Goal: Information Seeking & Learning: Learn about a topic

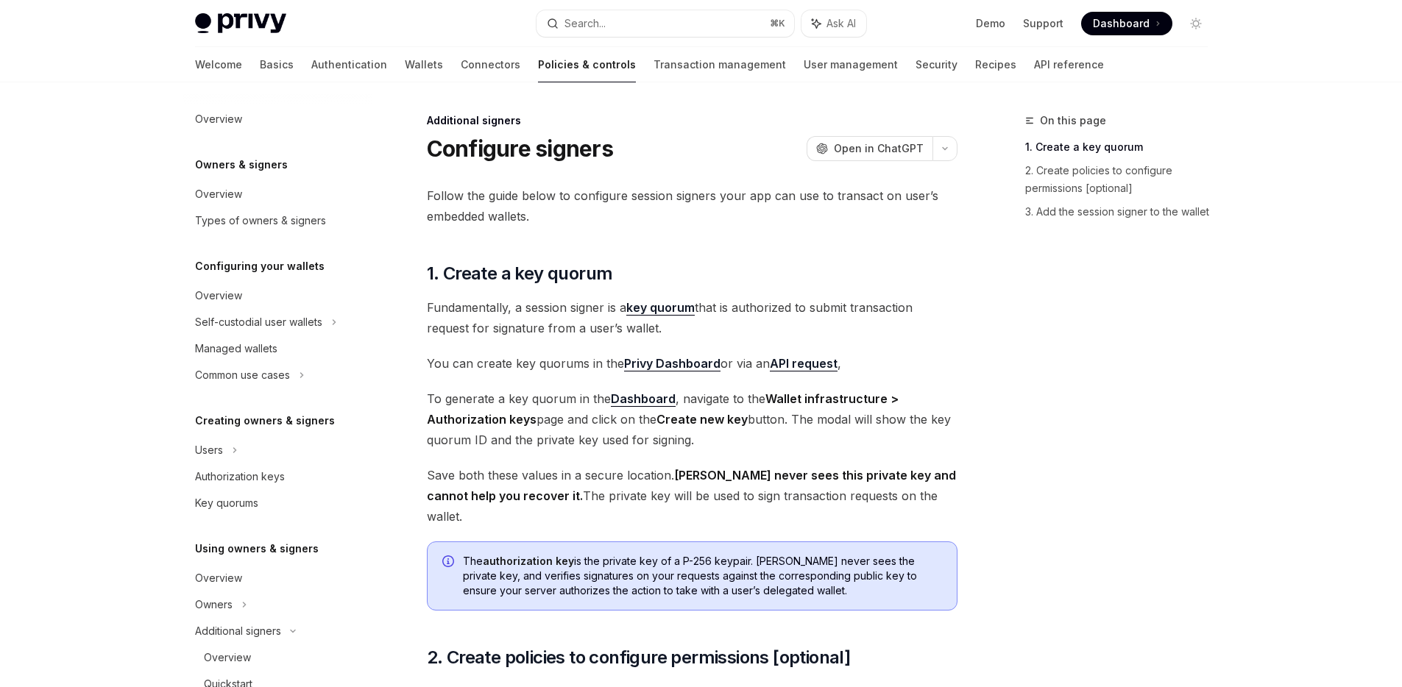
scroll to position [326, 0]
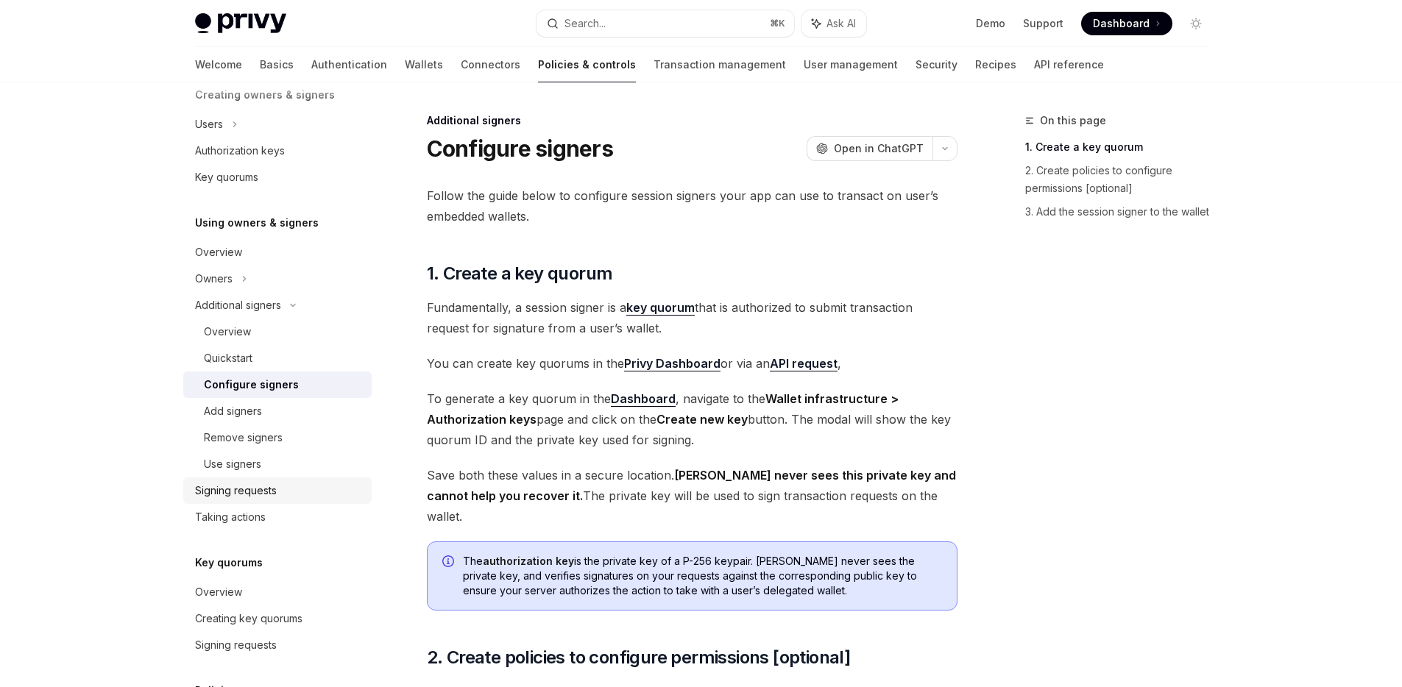
click at [243, 498] on div "Signing requests" at bounding box center [236, 491] width 82 height 18
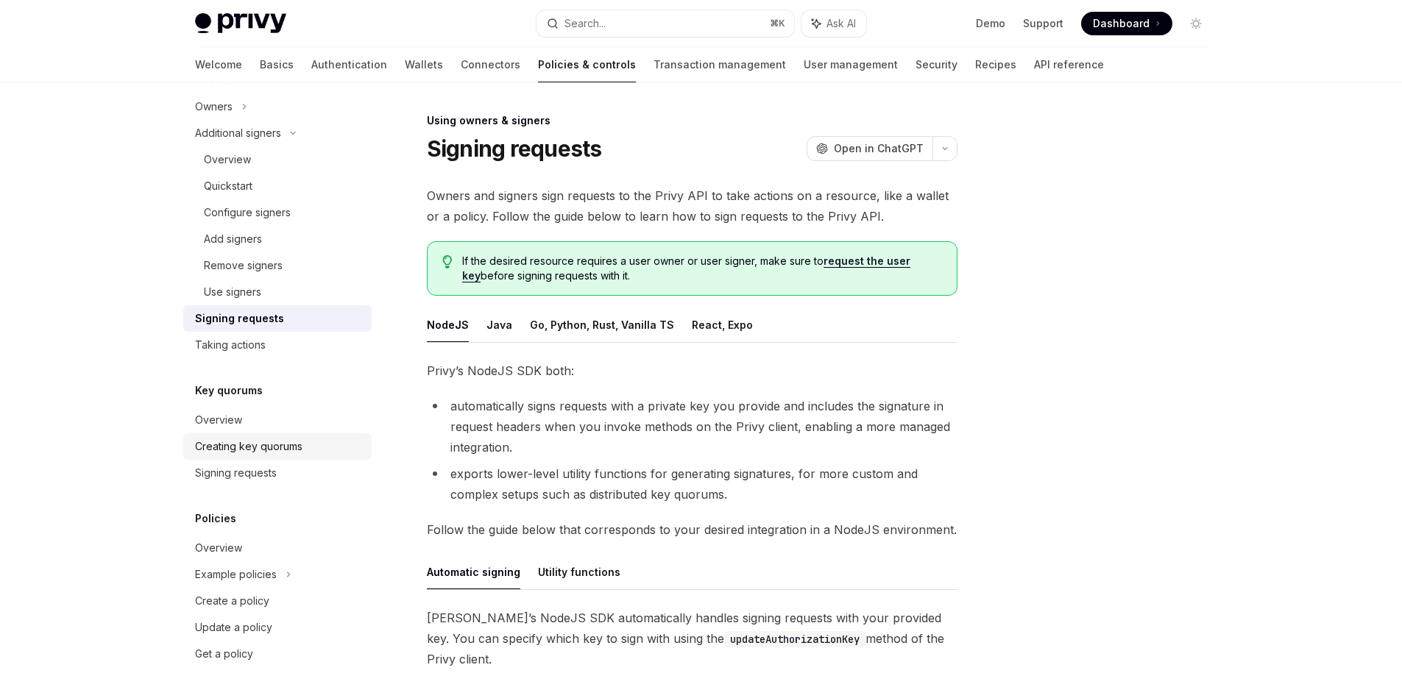
scroll to position [508, 0]
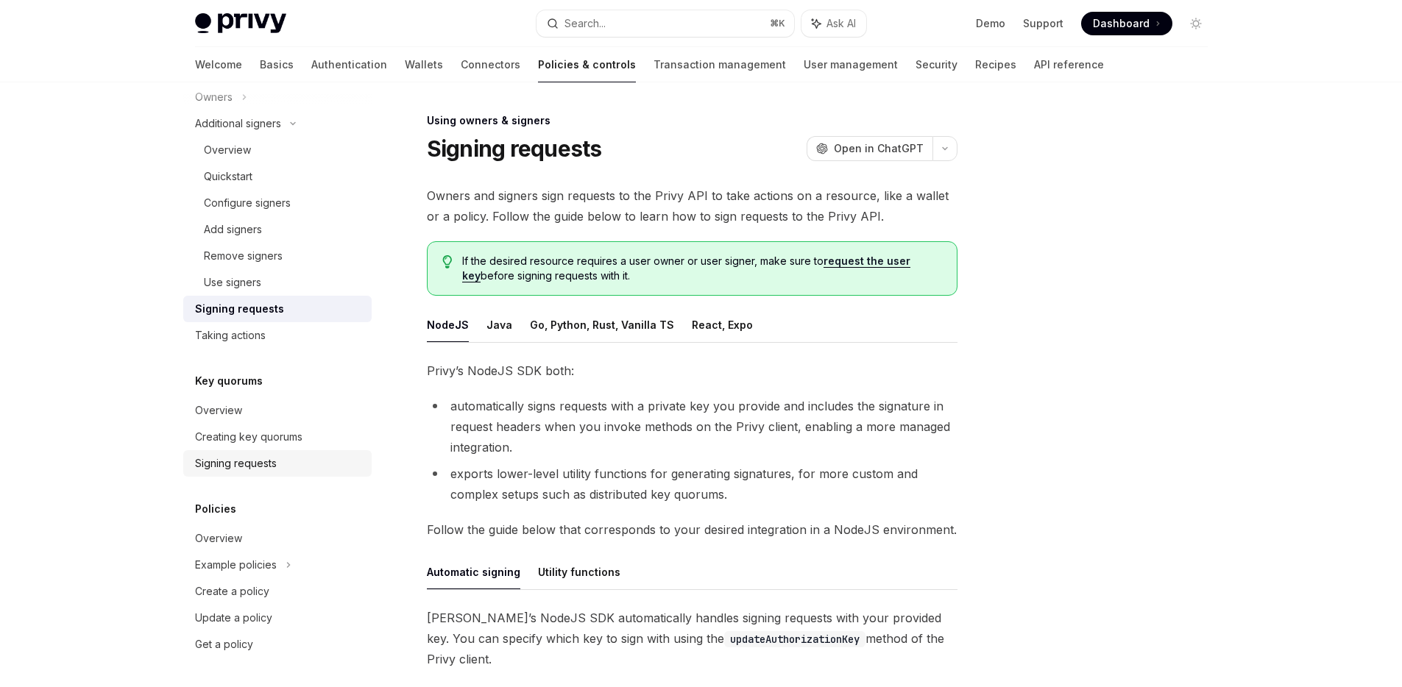
click at [262, 452] on link "Signing requests" at bounding box center [277, 463] width 188 height 26
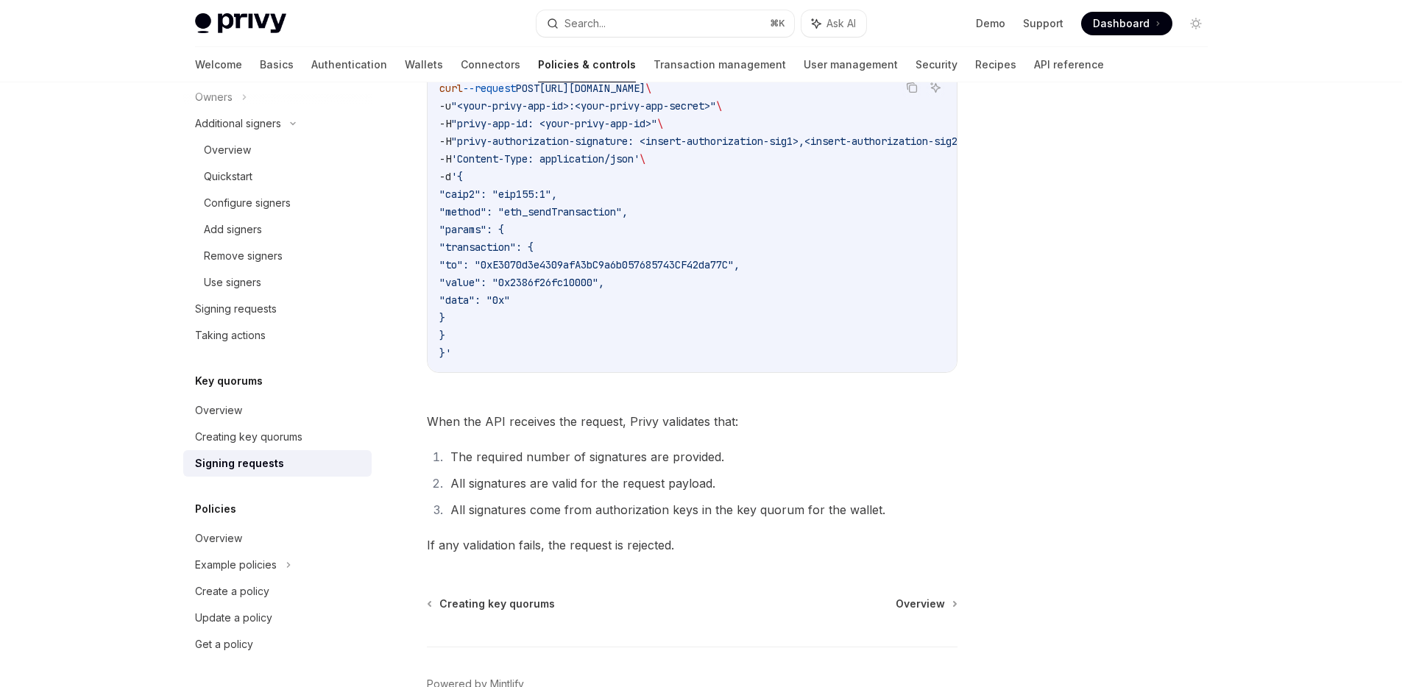
scroll to position [519, 0]
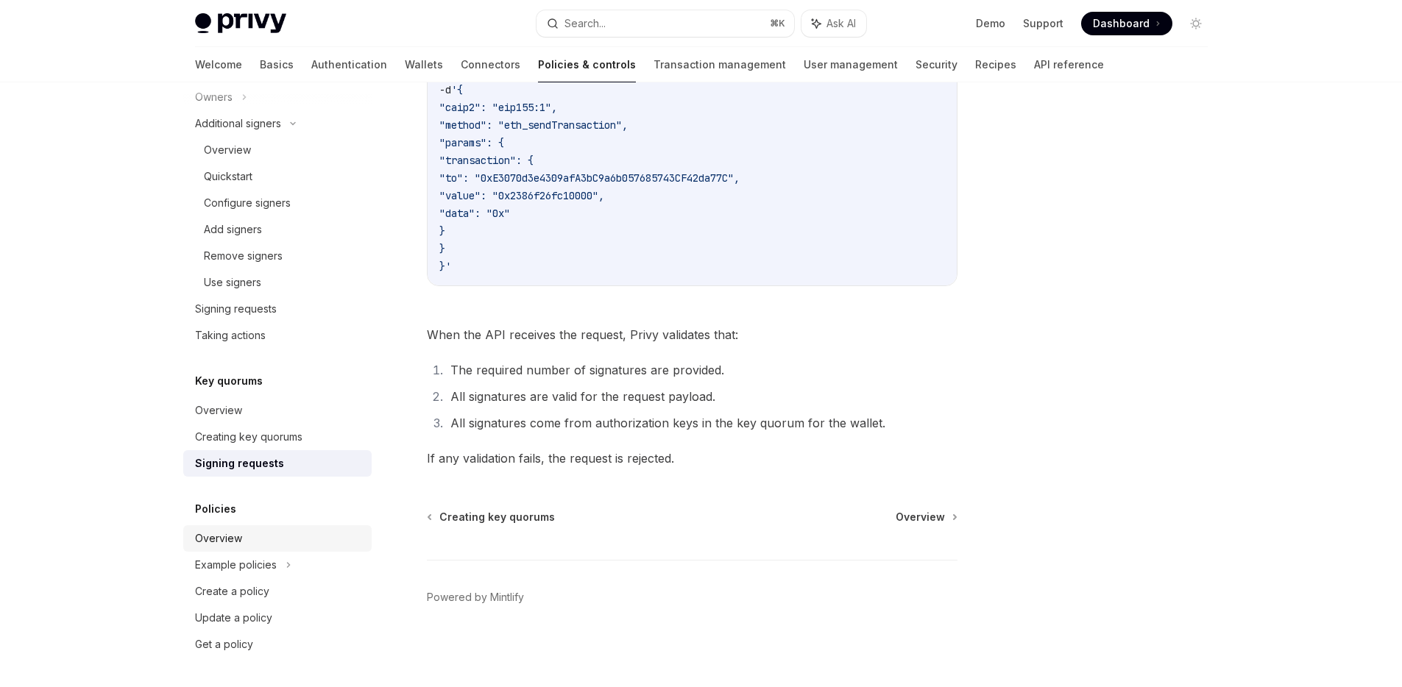
click at [210, 541] on div "Overview" at bounding box center [218, 539] width 47 height 18
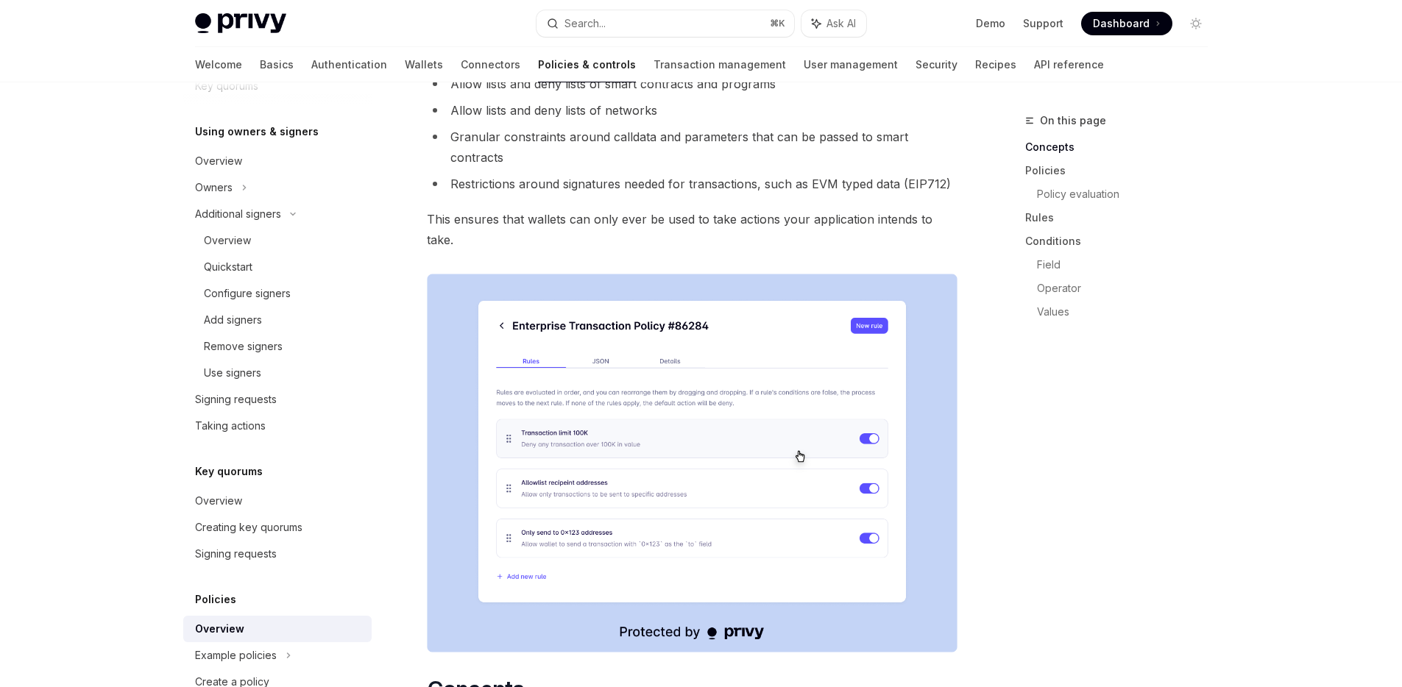
scroll to position [545, 0]
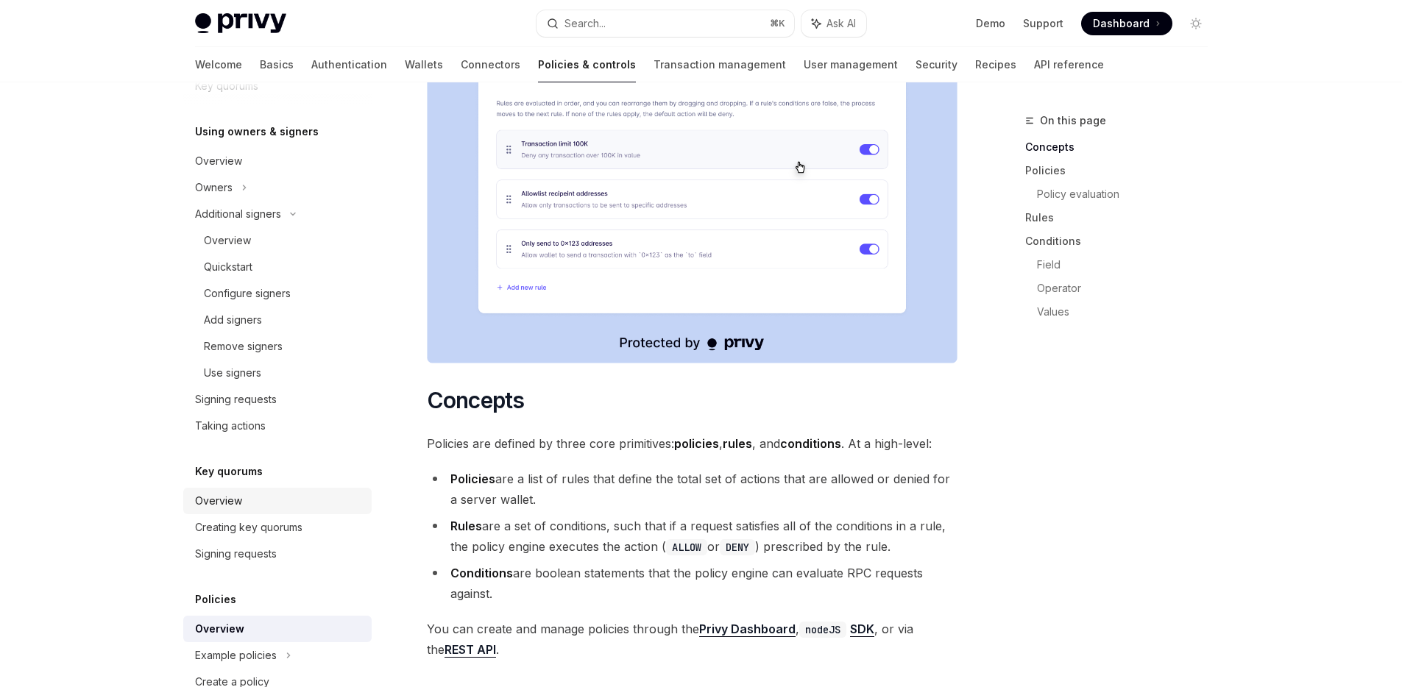
click at [191, 497] on link "Overview" at bounding box center [277, 501] width 188 height 26
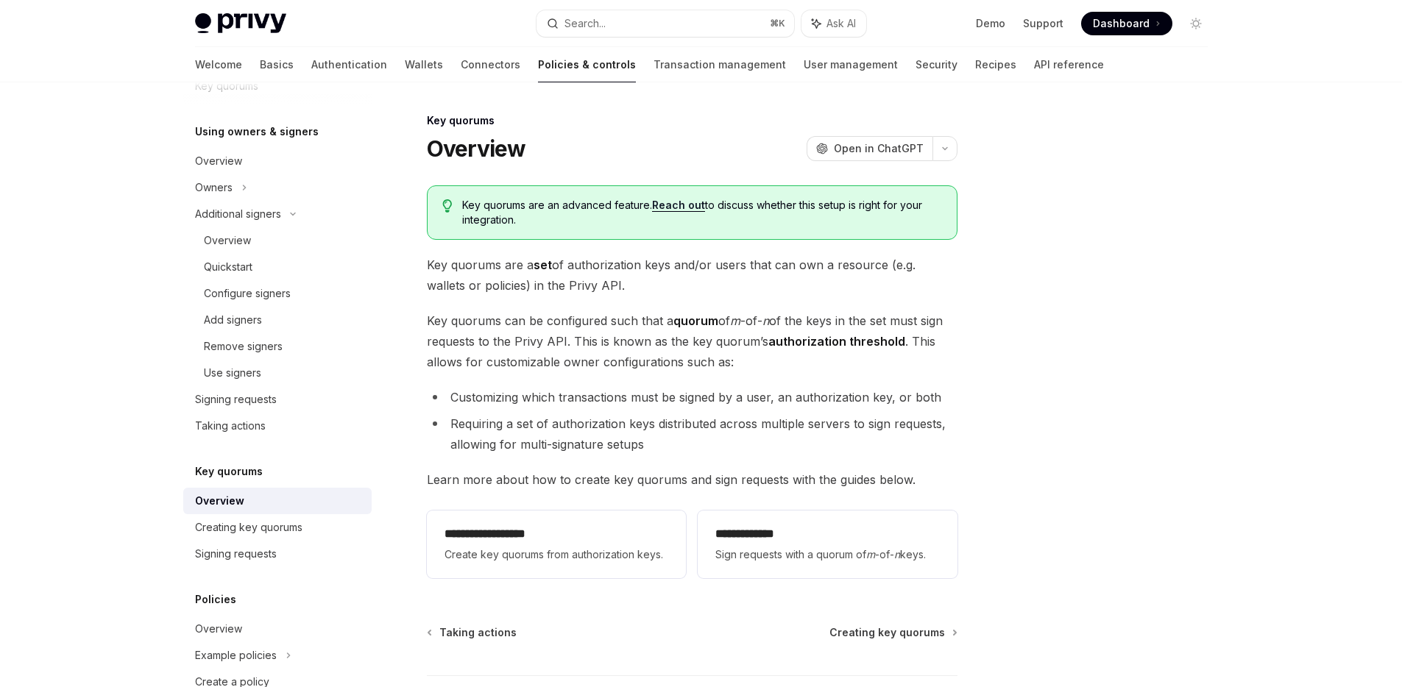
scroll to position [18, 0]
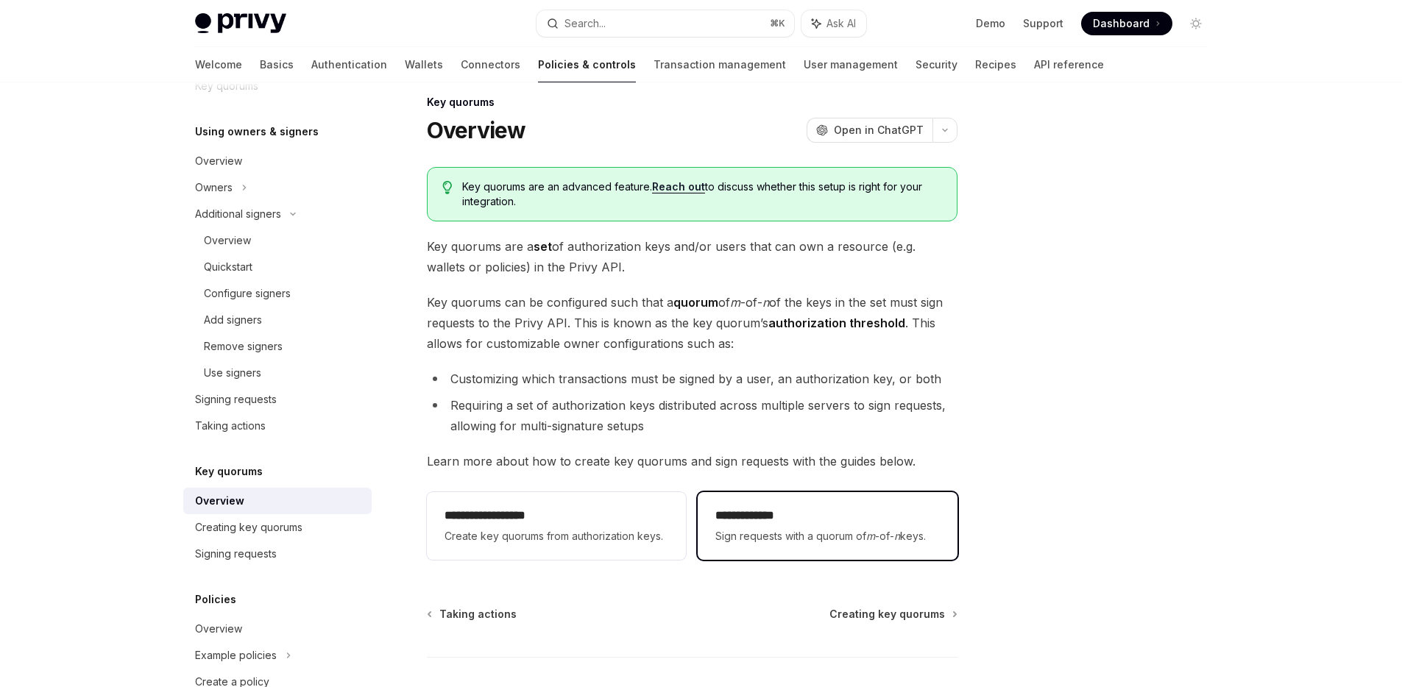
click at [766, 523] on h2 "**********" at bounding box center [827, 516] width 224 height 18
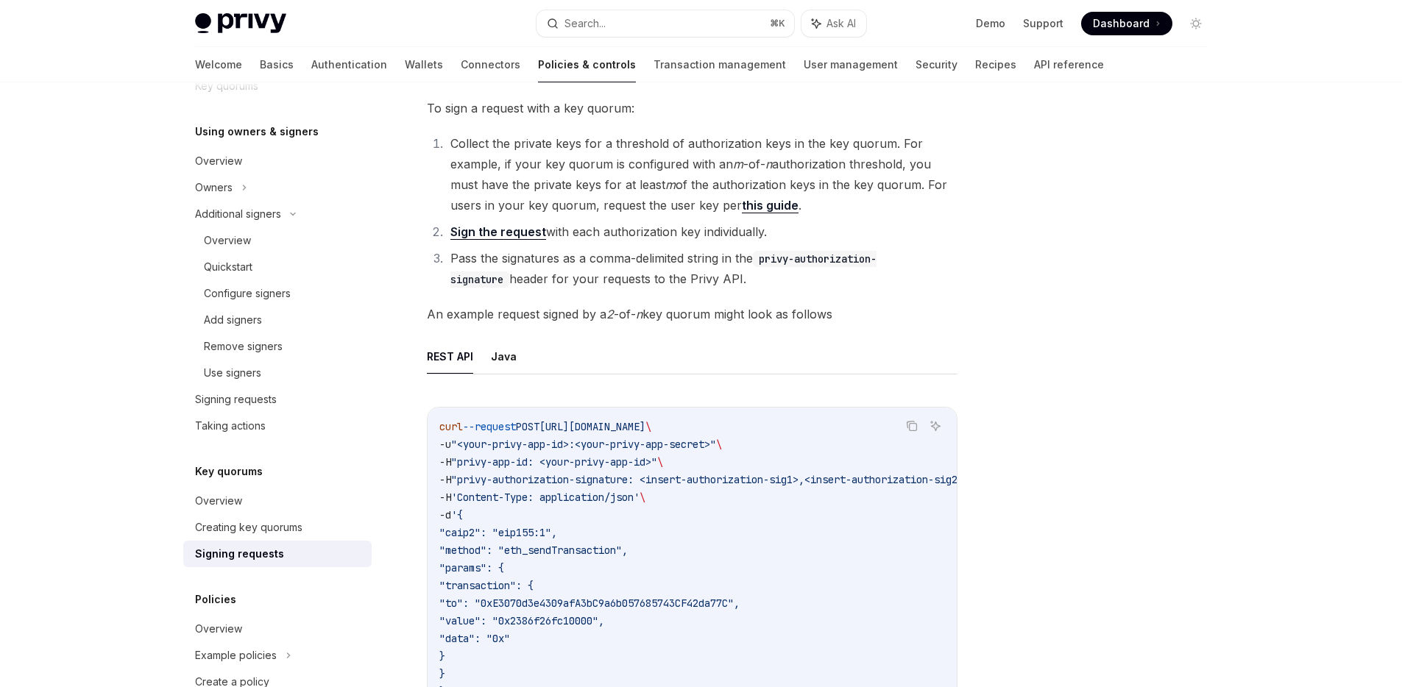
scroll to position [12, 0]
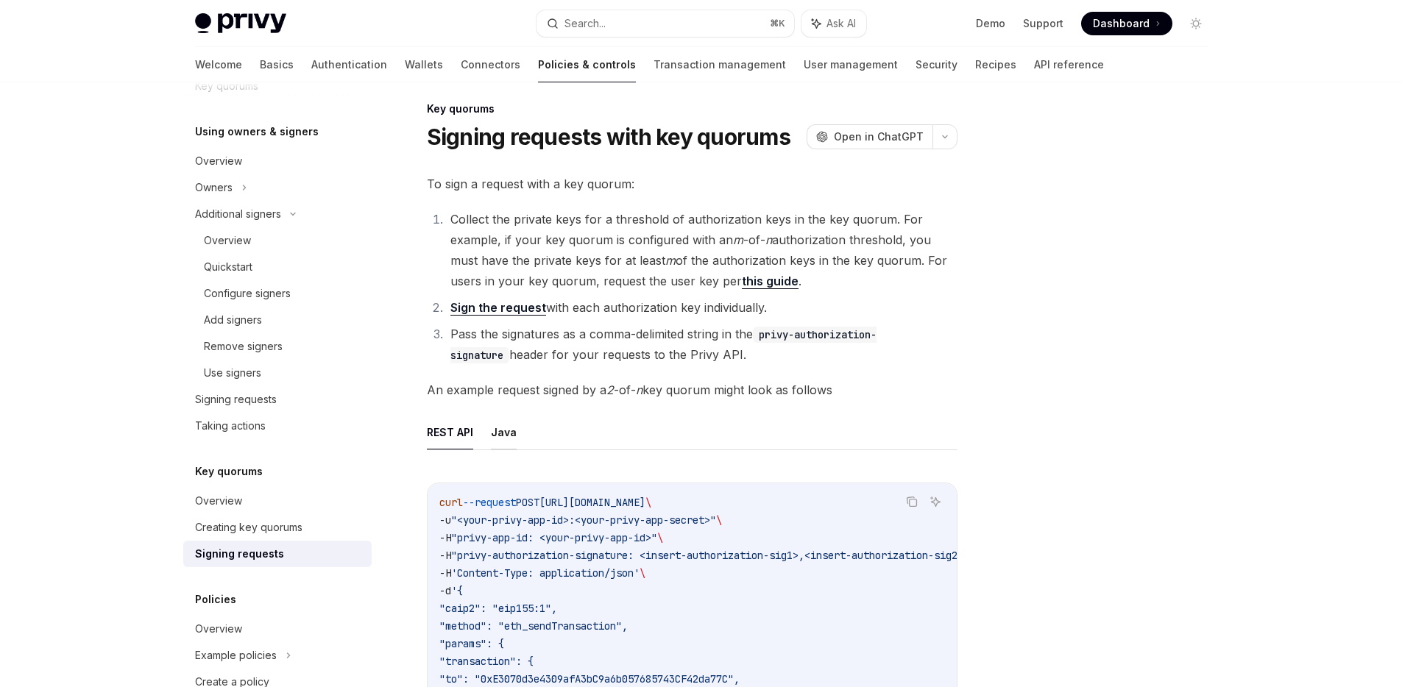
click at [494, 440] on button "Java" at bounding box center [504, 432] width 26 height 35
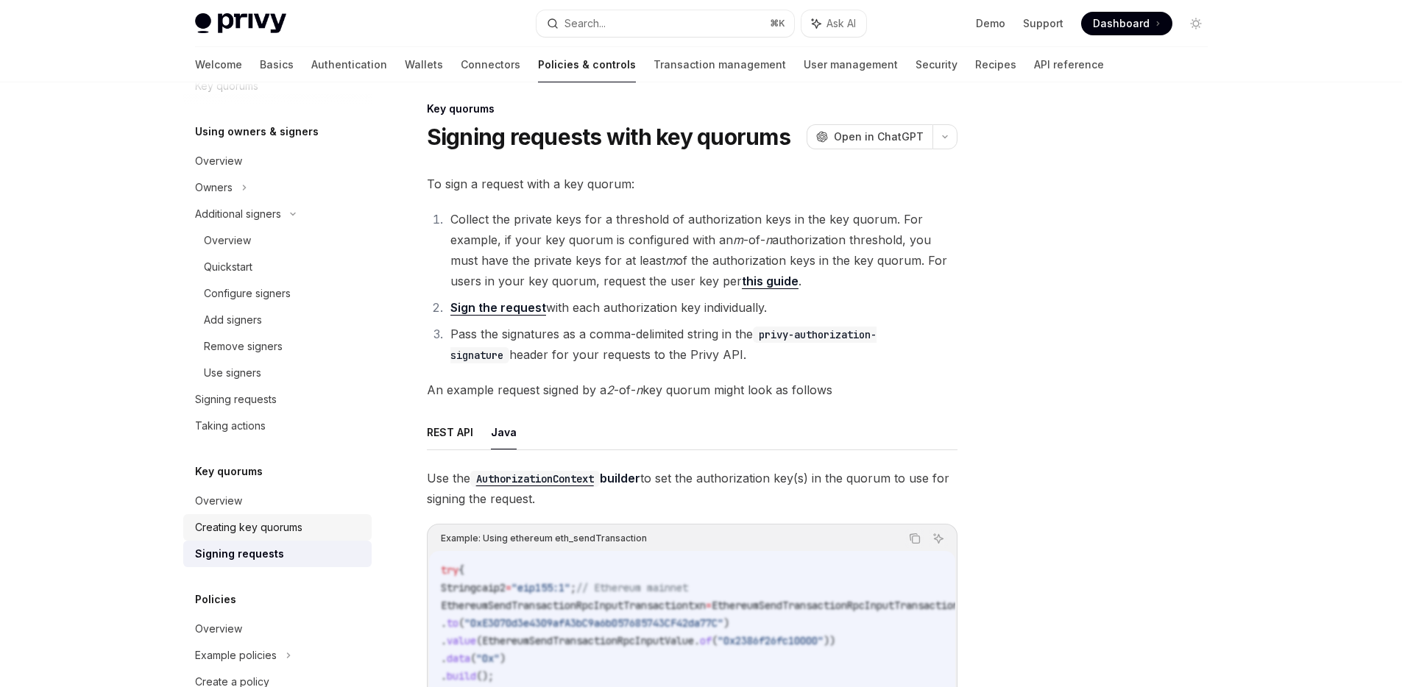
click at [250, 520] on div "Creating key quorums" at bounding box center [248, 528] width 107 height 18
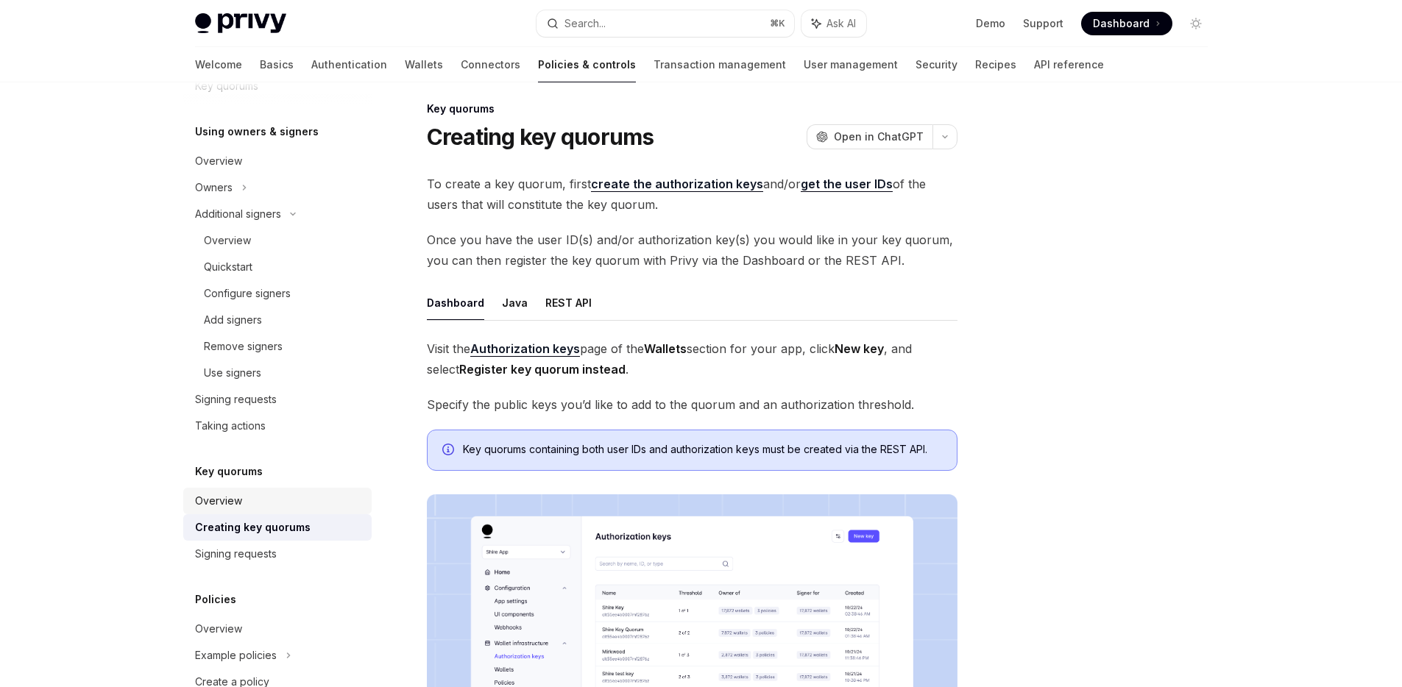
click at [261, 504] on div "Overview" at bounding box center [279, 501] width 168 height 18
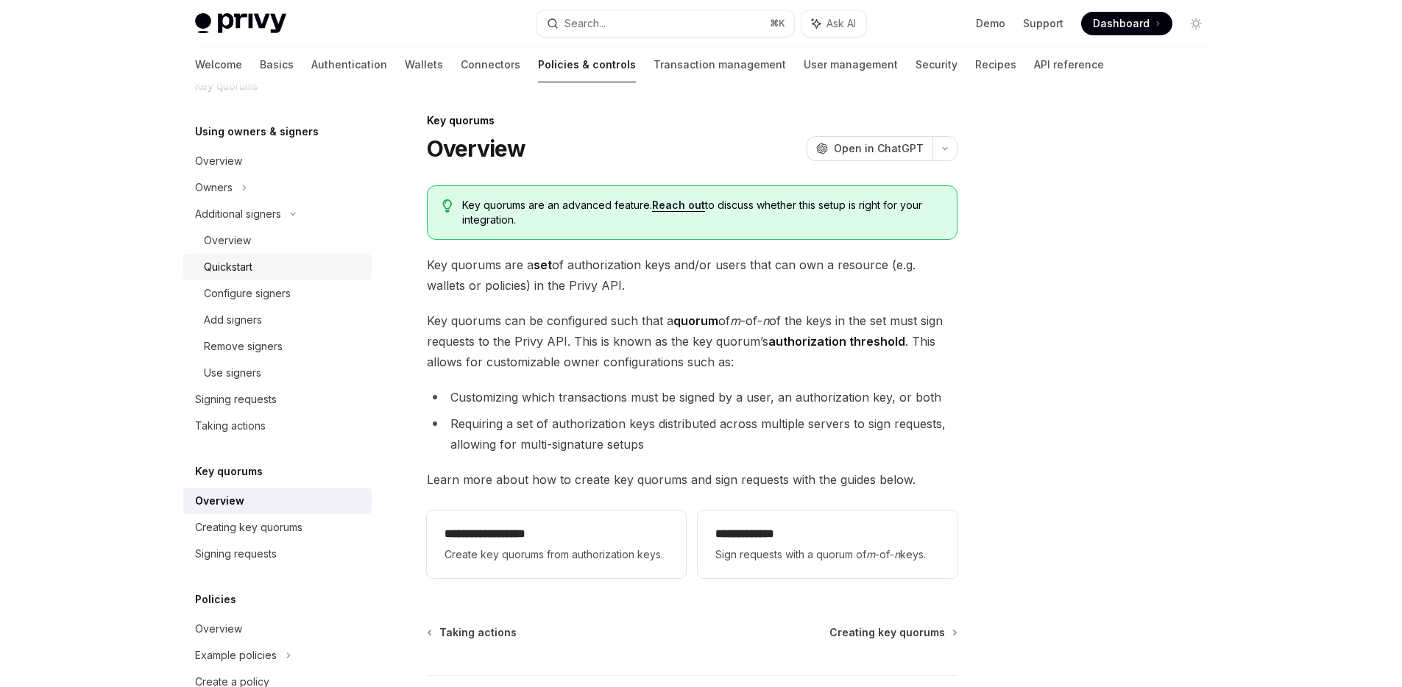
click at [279, 258] on div "Quickstart" at bounding box center [283, 267] width 159 height 18
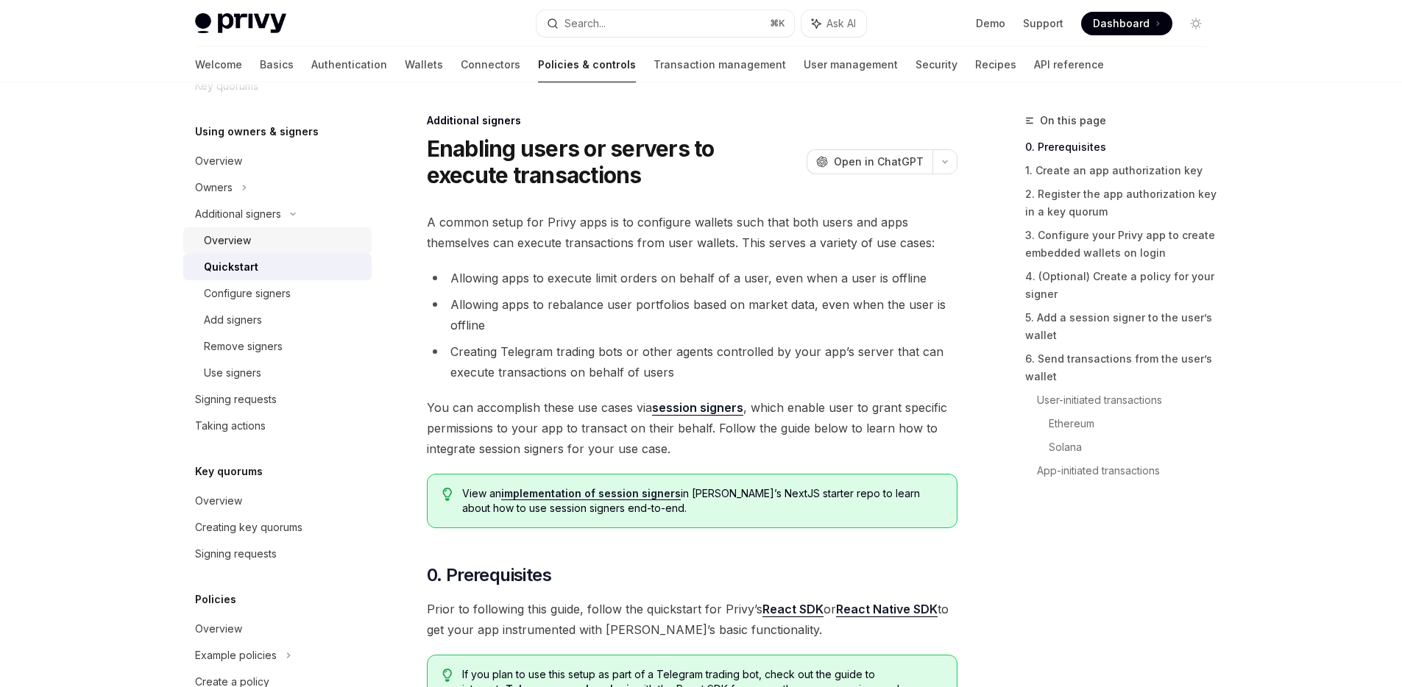
click at [286, 250] on link "Overview" at bounding box center [277, 240] width 188 height 26
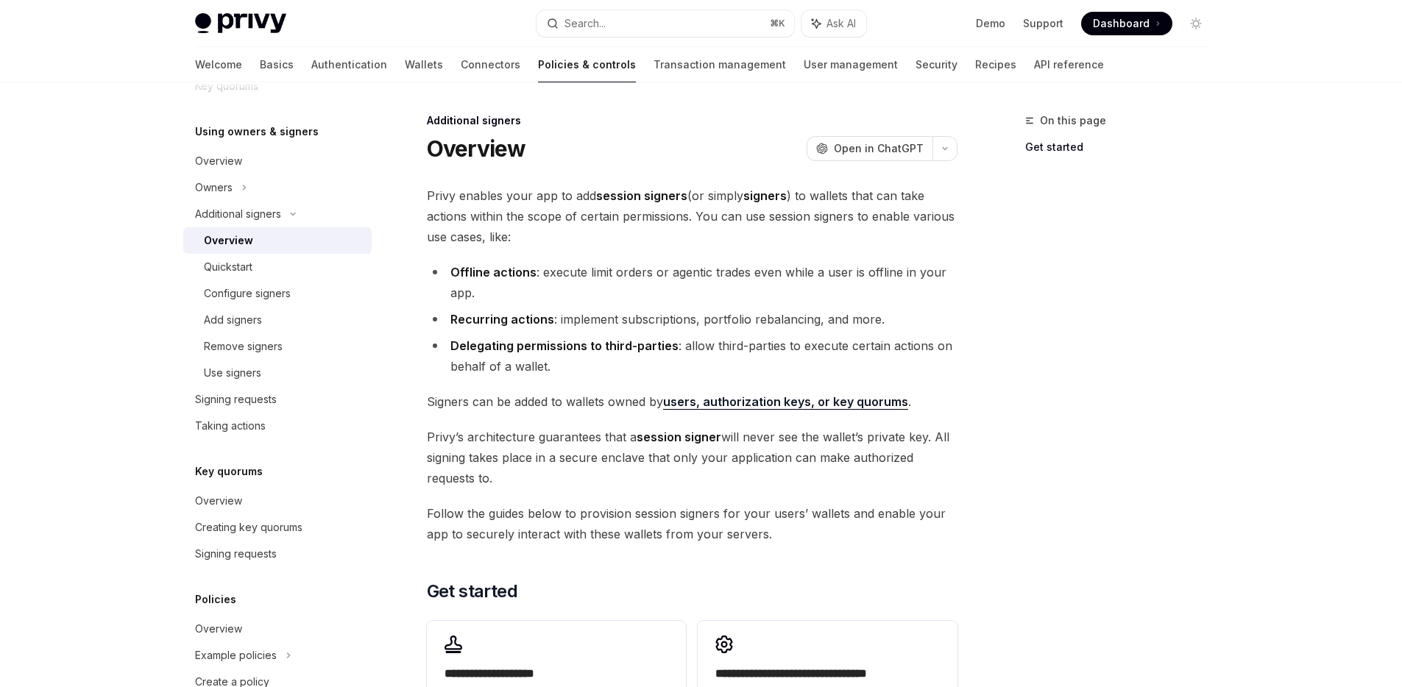
click at [846, 197] on span "Privy enables your app to add session signers (or simply signers ) to wallets t…" at bounding box center [692, 216] width 531 height 62
click at [846, 196] on span "Privy enables your app to add session signers (or simply signers ) to wallets t…" at bounding box center [692, 216] width 531 height 62
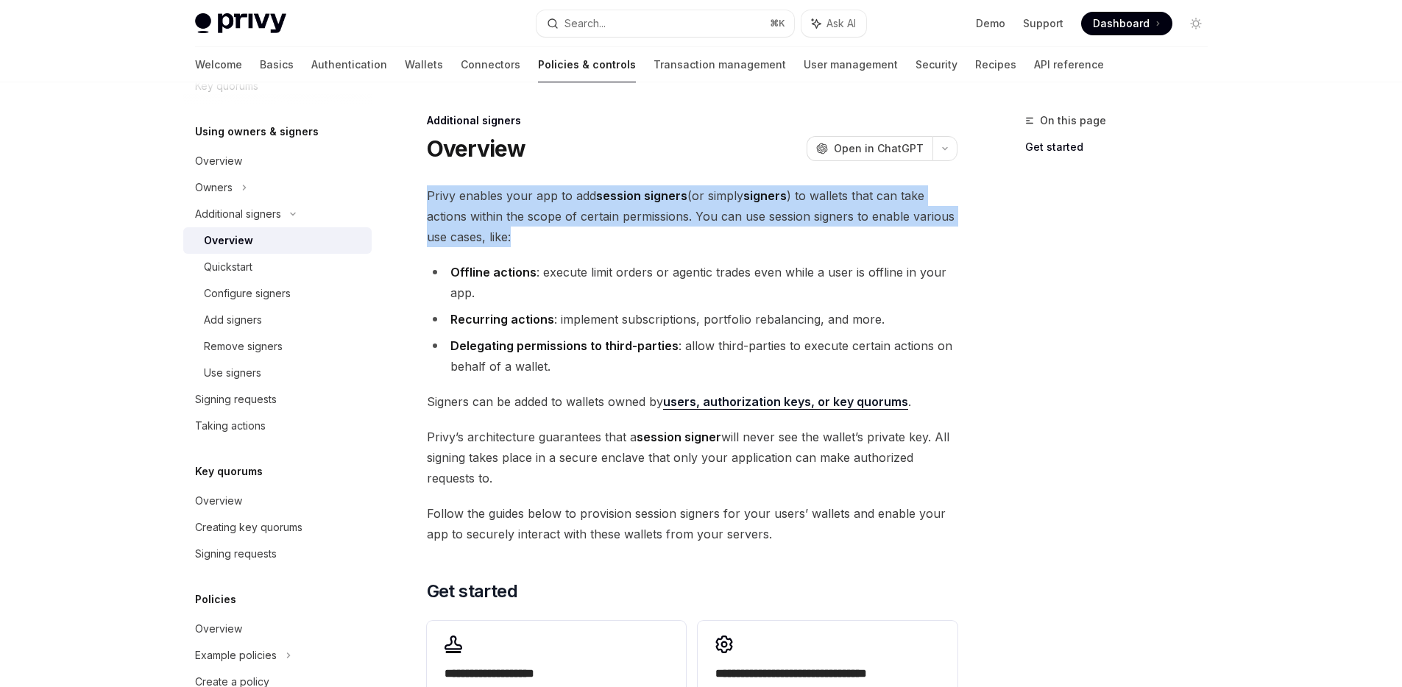
click at [846, 196] on span "Privy enables your app to add session signers (or simply signers ) to wallets t…" at bounding box center [692, 216] width 531 height 62
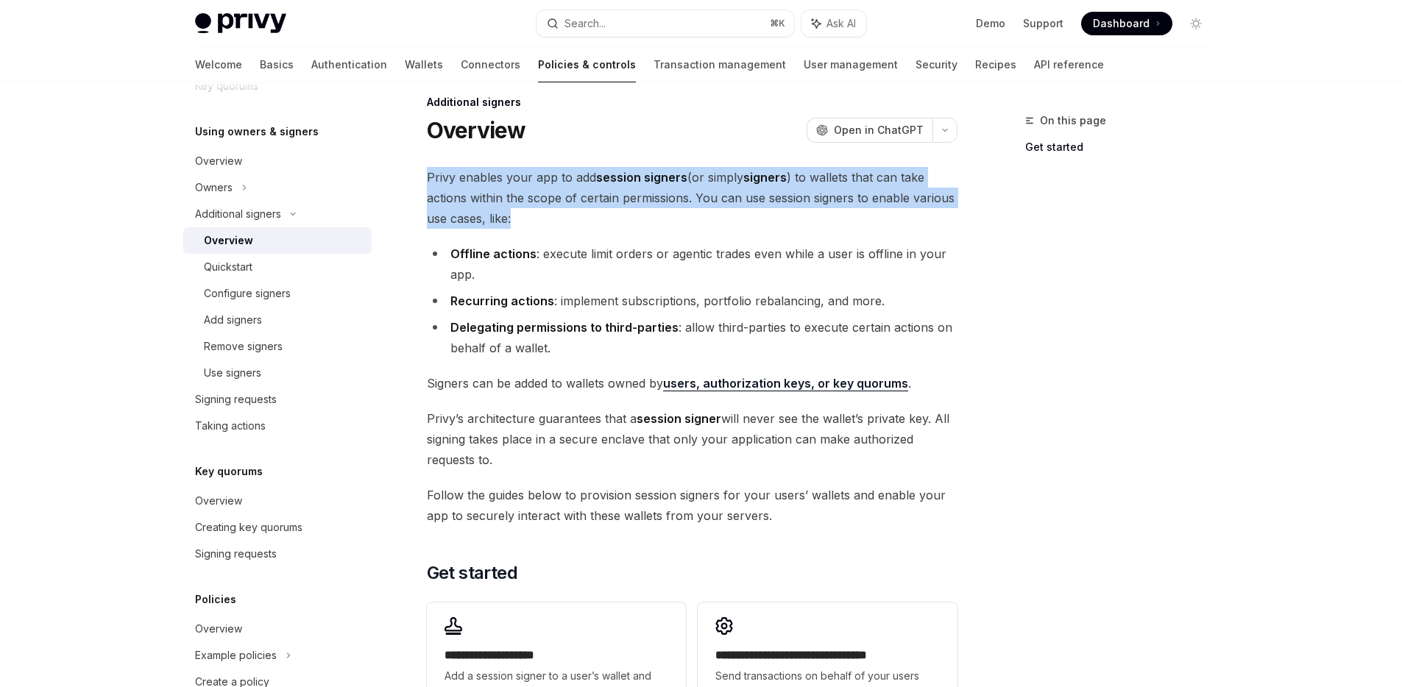
scroll to position [38, 0]
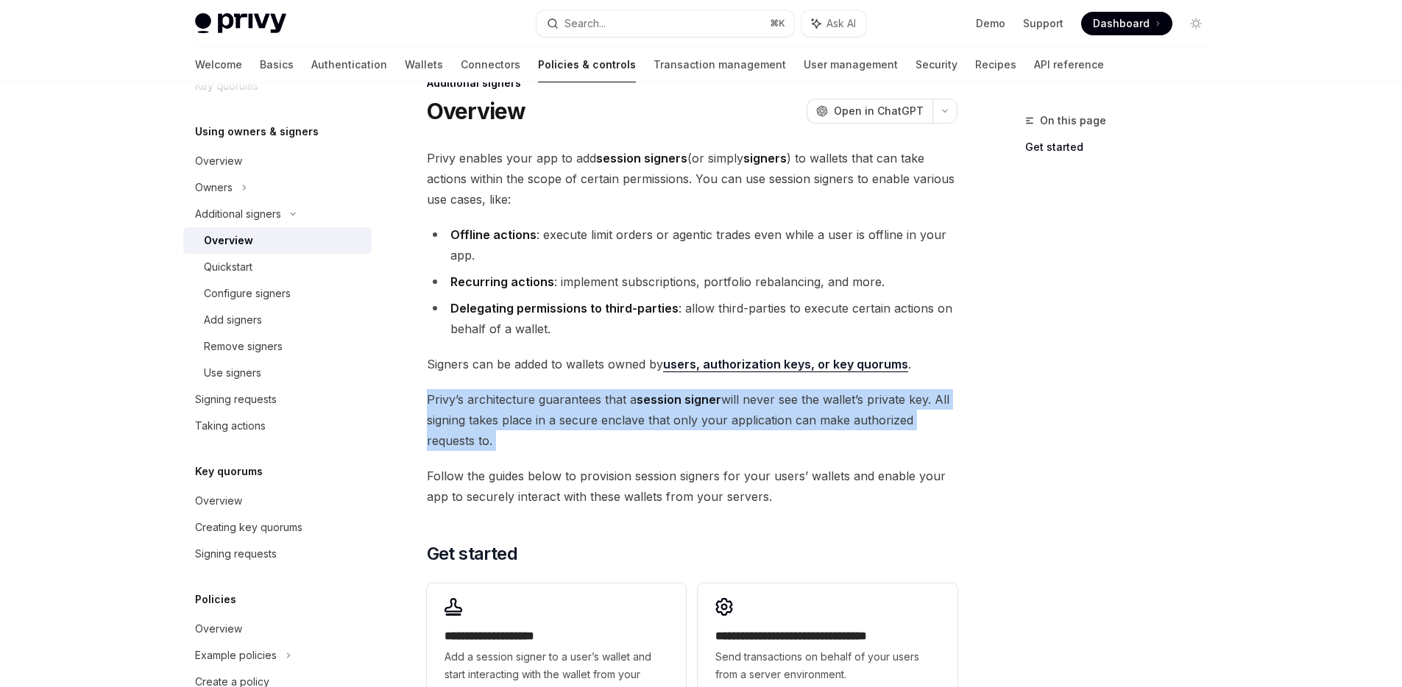
drag, startPoint x: 478, startPoint y: 377, endPoint x: 475, endPoint y: 464, distance: 86.9
click at [475, 464] on div "**********" at bounding box center [692, 435] width 531 height 574
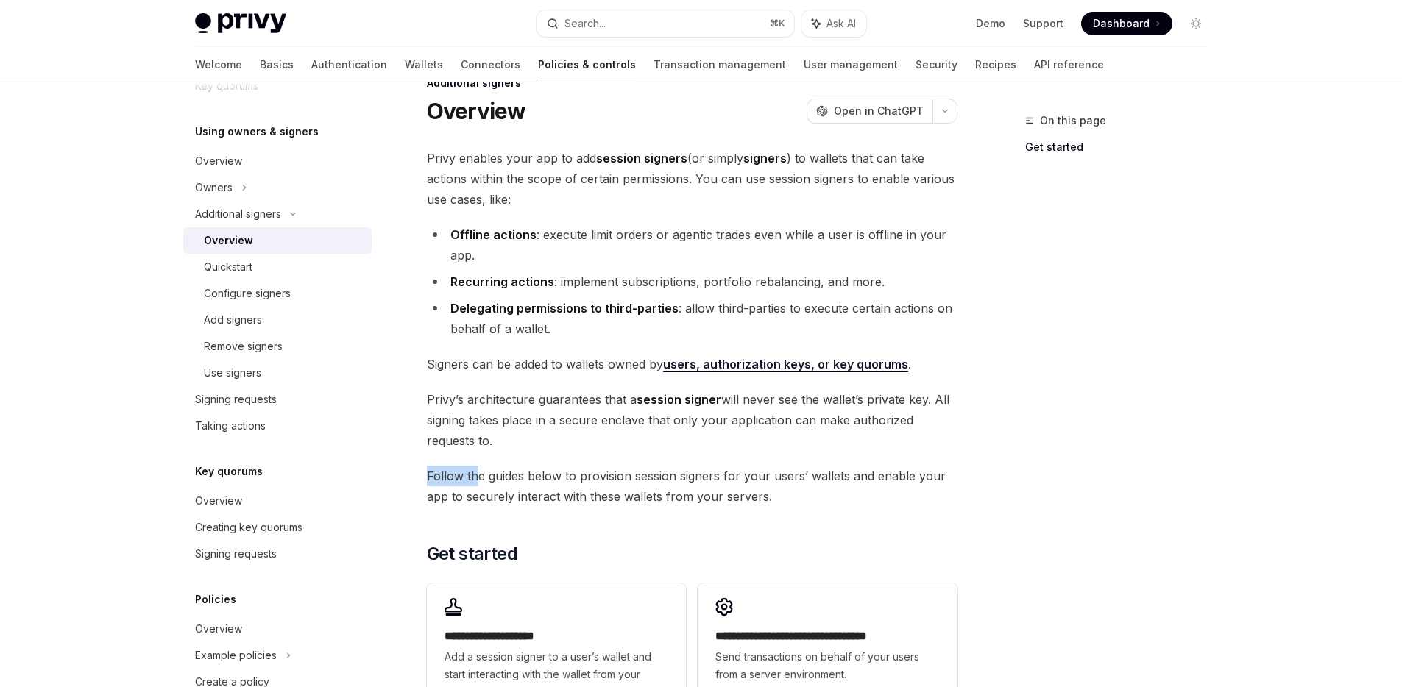
click at [475, 467] on div "**********" at bounding box center [692, 435] width 531 height 574
click at [477, 464] on div "**********" at bounding box center [692, 435] width 531 height 574
click at [477, 463] on div "**********" at bounding box center [692, 435] width 531 height 574
click at [478, 462] on div "**********" at bounding box center [692, 435] width 531 height 574
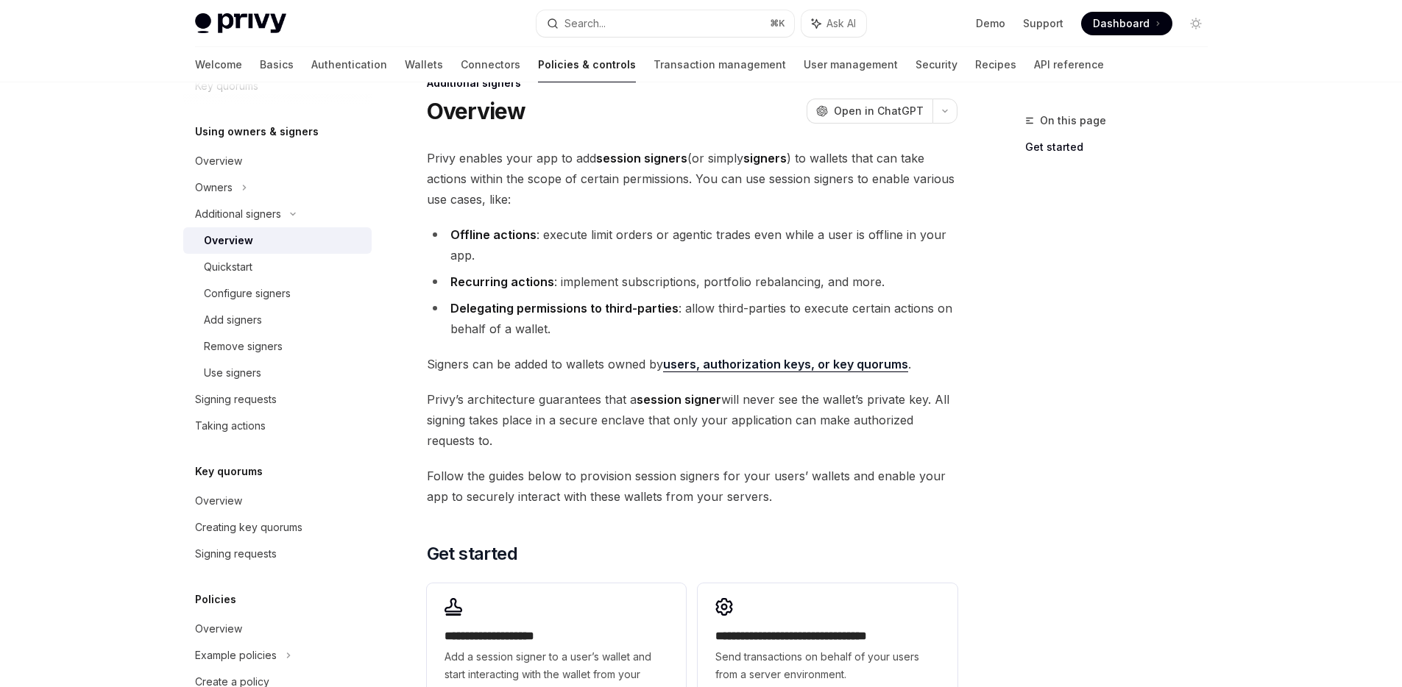
click at [481, 469] on span "Follow the guides below to provision session signers for your users’ wallets an…" at bounding box center [692, 486] width 531 height 41
click at [481, 470] on span "Follow the guides below to provision session signers for your users’ wallets an…" at bounding box center [692, 486] width 531 height 41
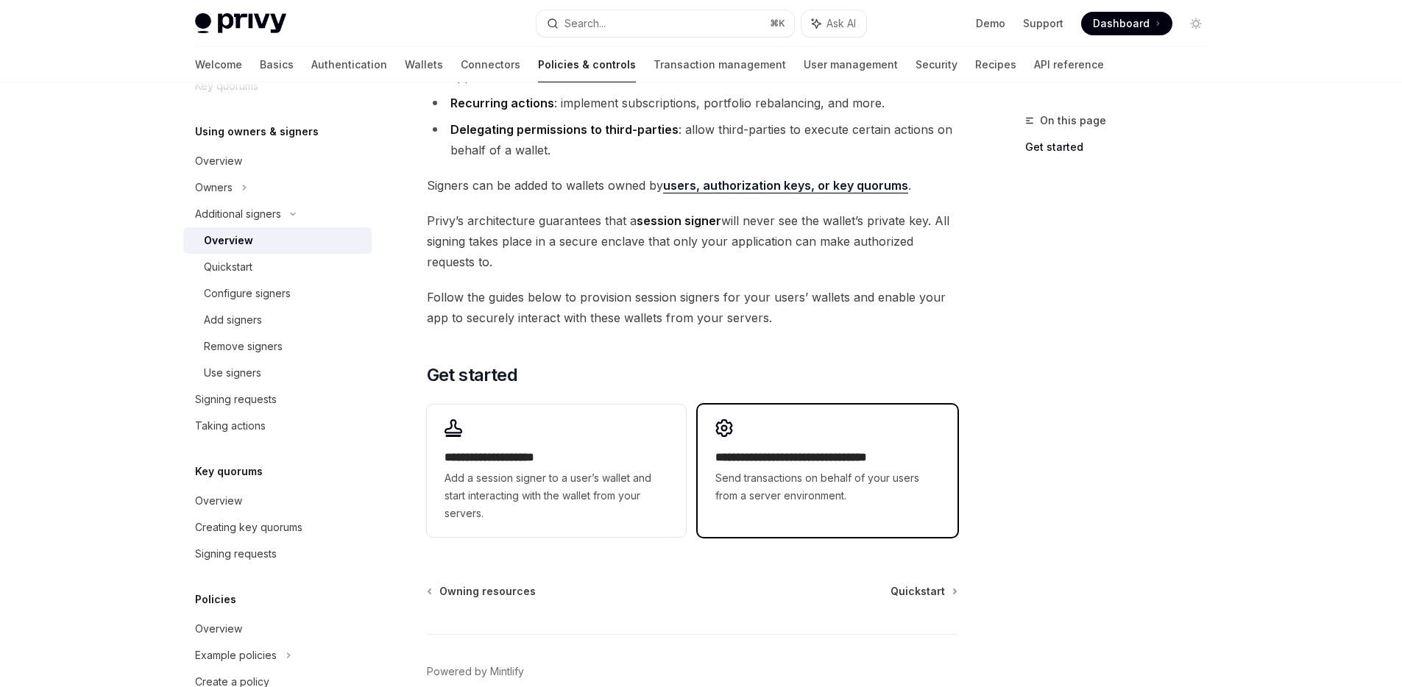
click at [884, 492] on span "Send transactions on behalf of your users from a server environment." at bounding box center [827, 487] width 224 height 35
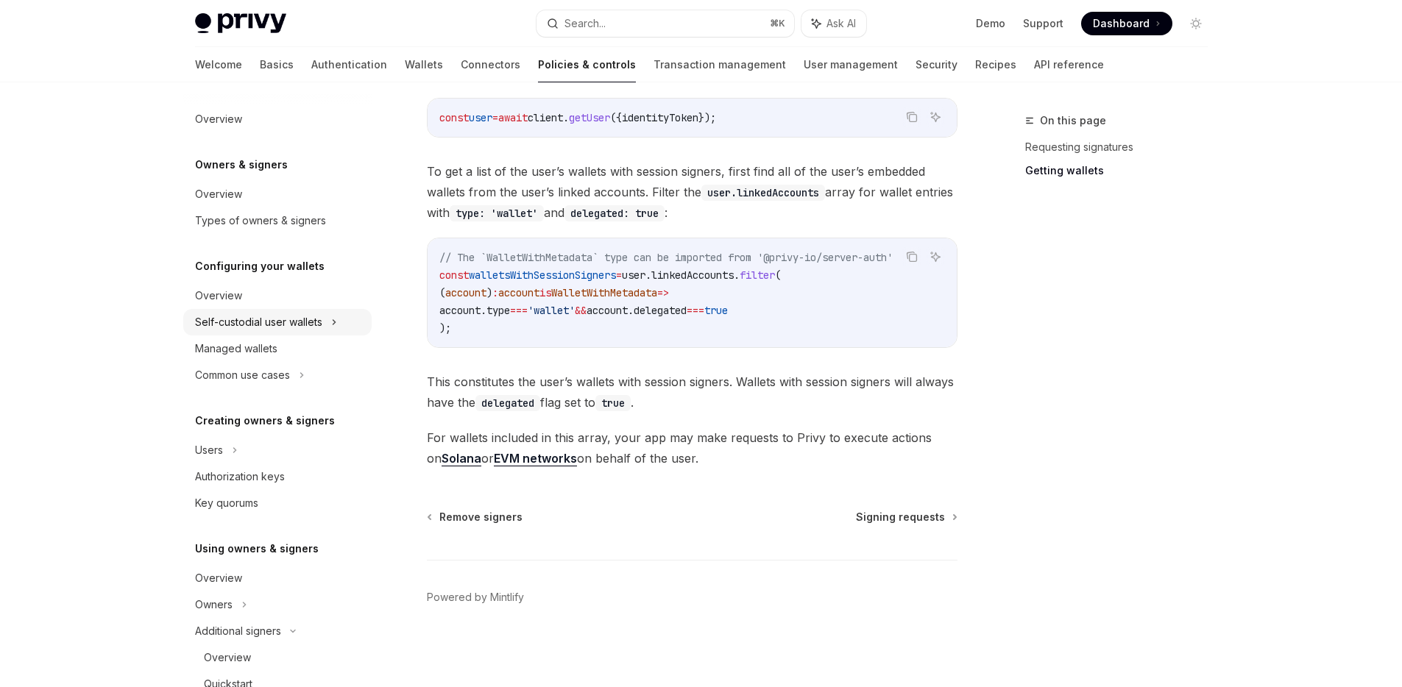
click at [321, 325] on div "Self-custodial user wallets" at bounding box center [258, 323] width 127 height 18
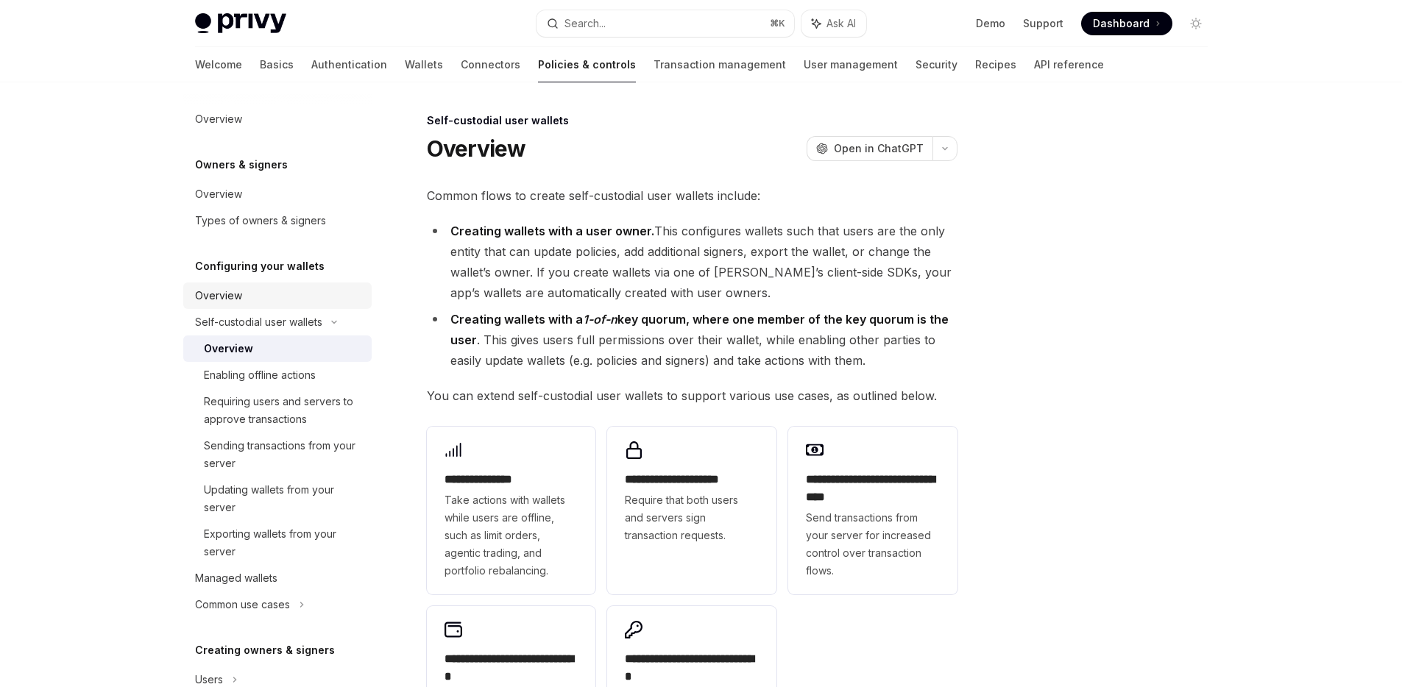
click at [290, 302] on div "Overview" at bounding box center [279, 296] width 168 height 18
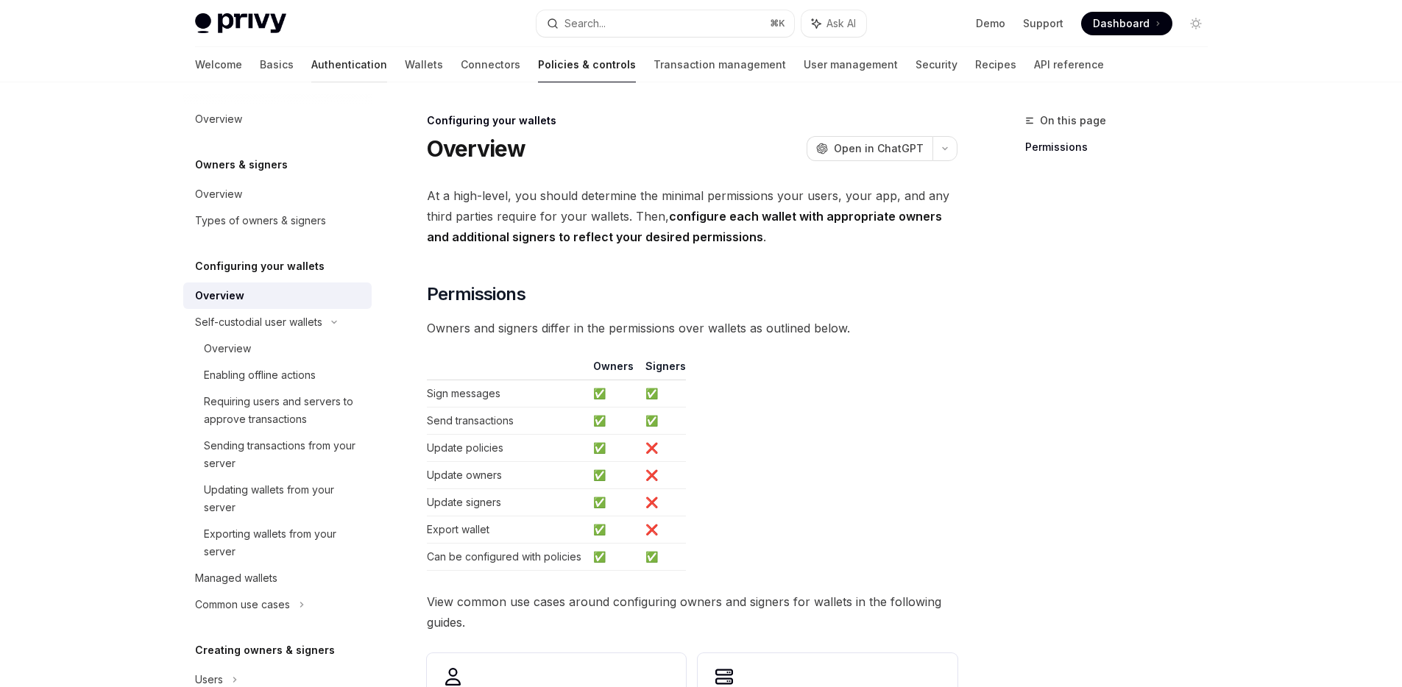
click at [315, 76] on link "Authentication" at bounding box center [349, 64] width 76 height 35
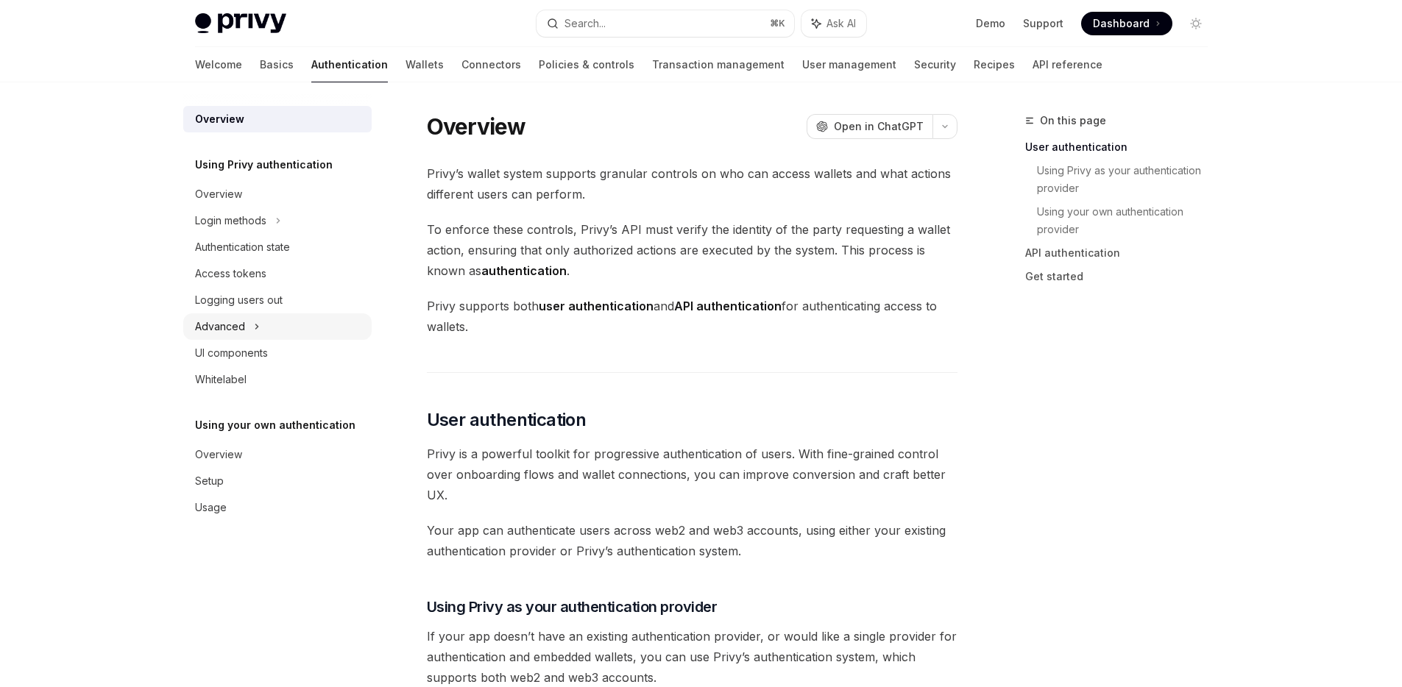
click at [238, 333] on div "Advanced" at bounding box center [220, 327] width 50 height 18
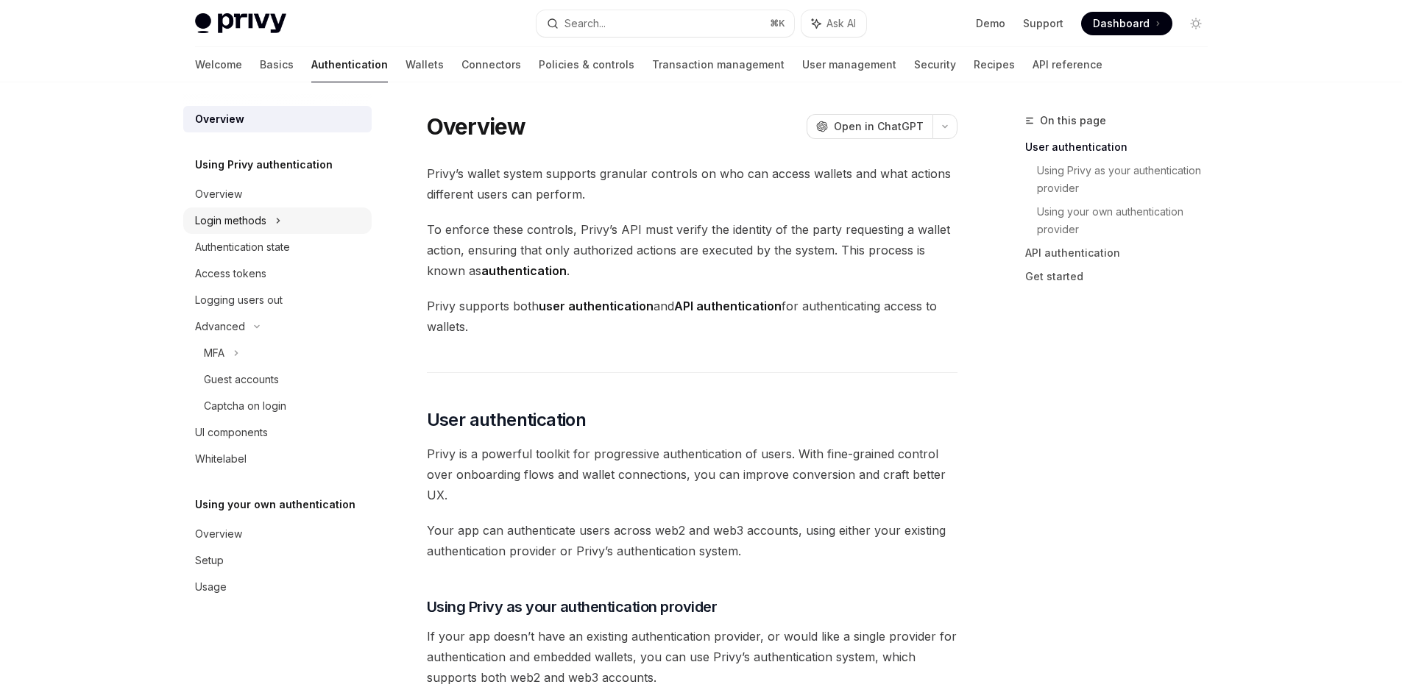
click at [260, 222] on div "Login methods" at bounding box center [230, 221] width 71 height 18
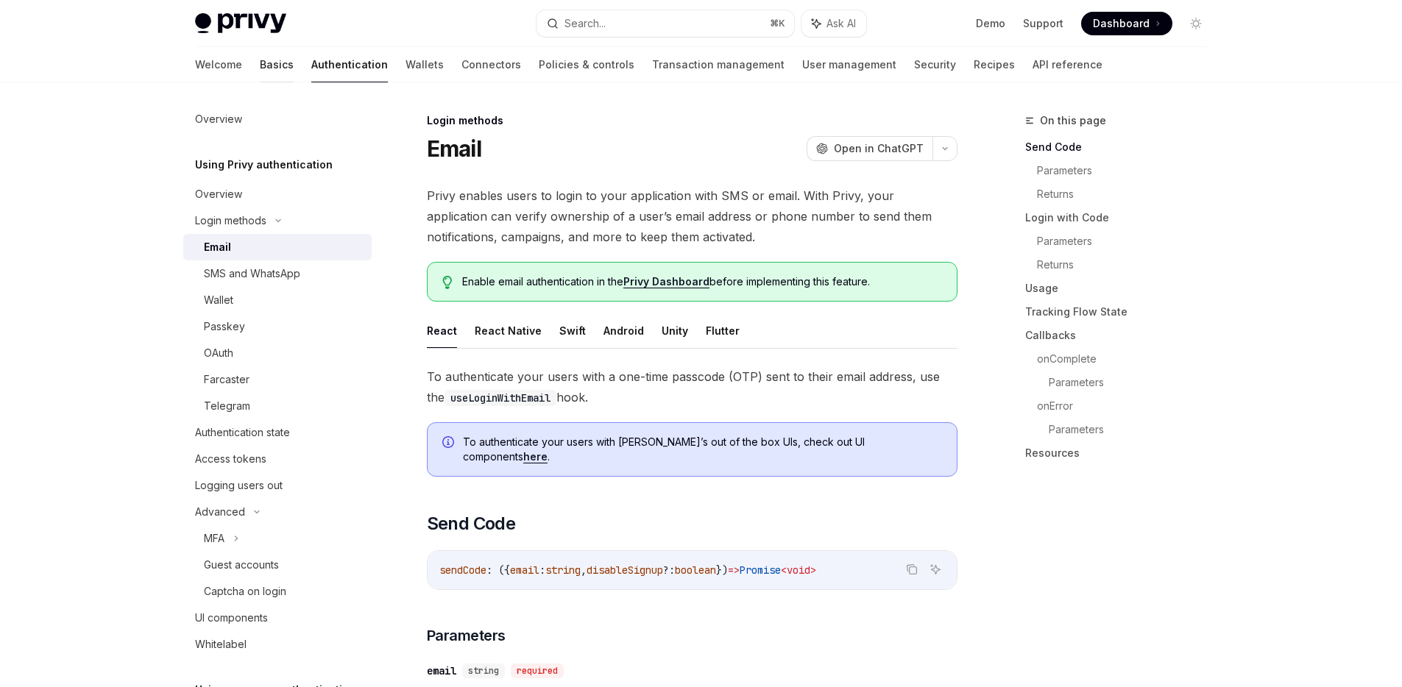
click at [260, 69] on link "Basics" at bounding box center [277, 64] width 34 height 35
type textarea "*"
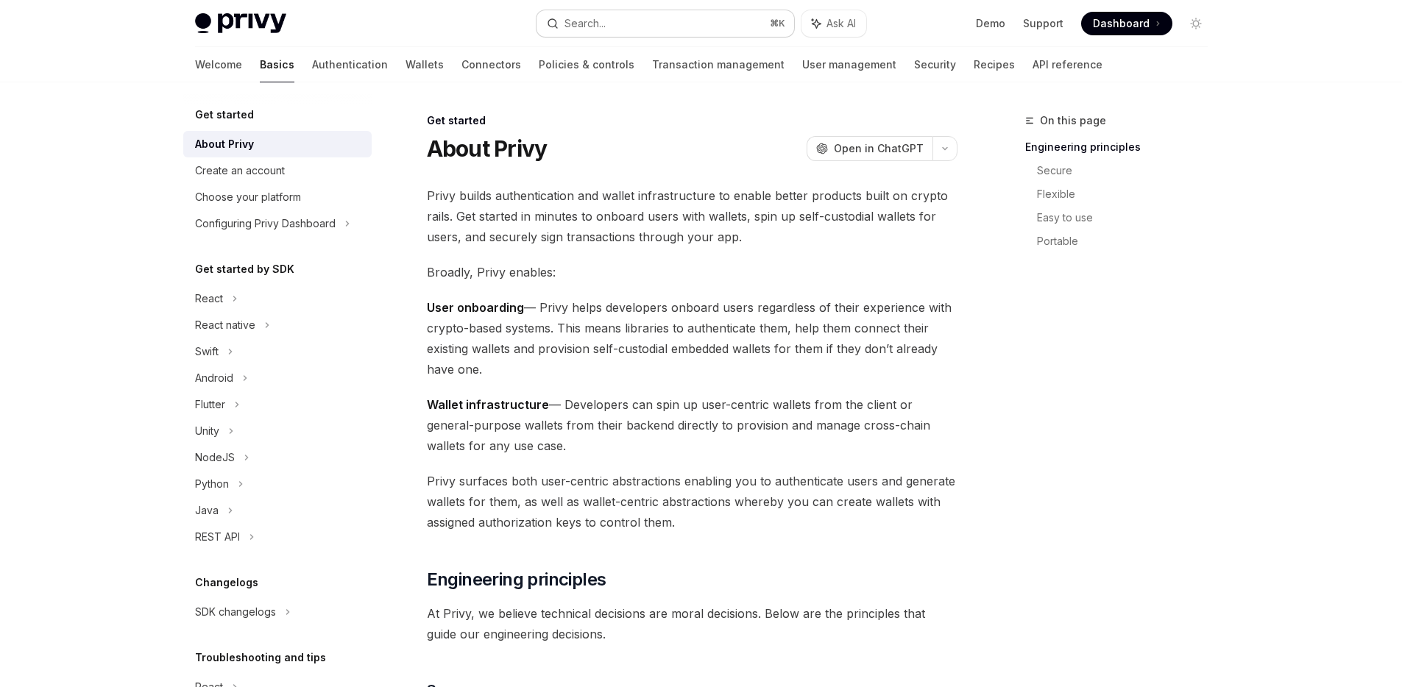
click at [681, 30] on button "Search... ⌘ K" at bounding box center [666, 23] width 258 height 26
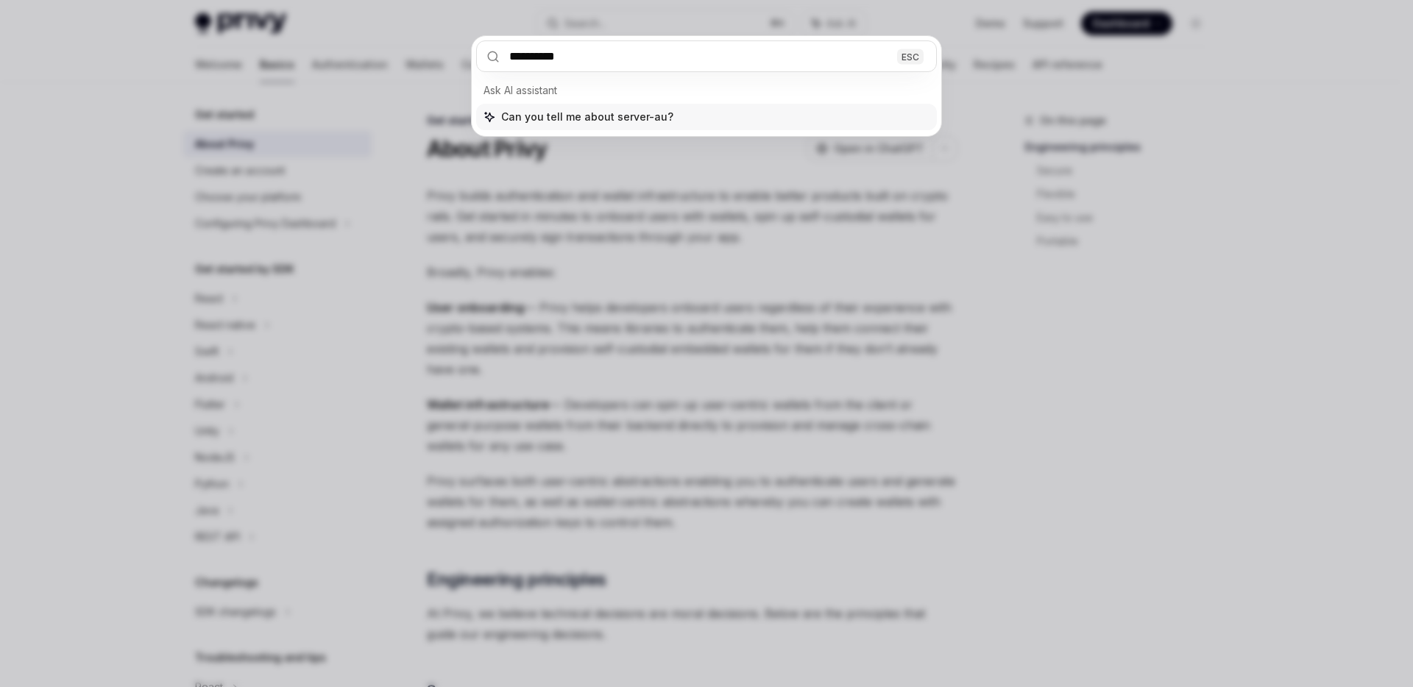
type input "**********"
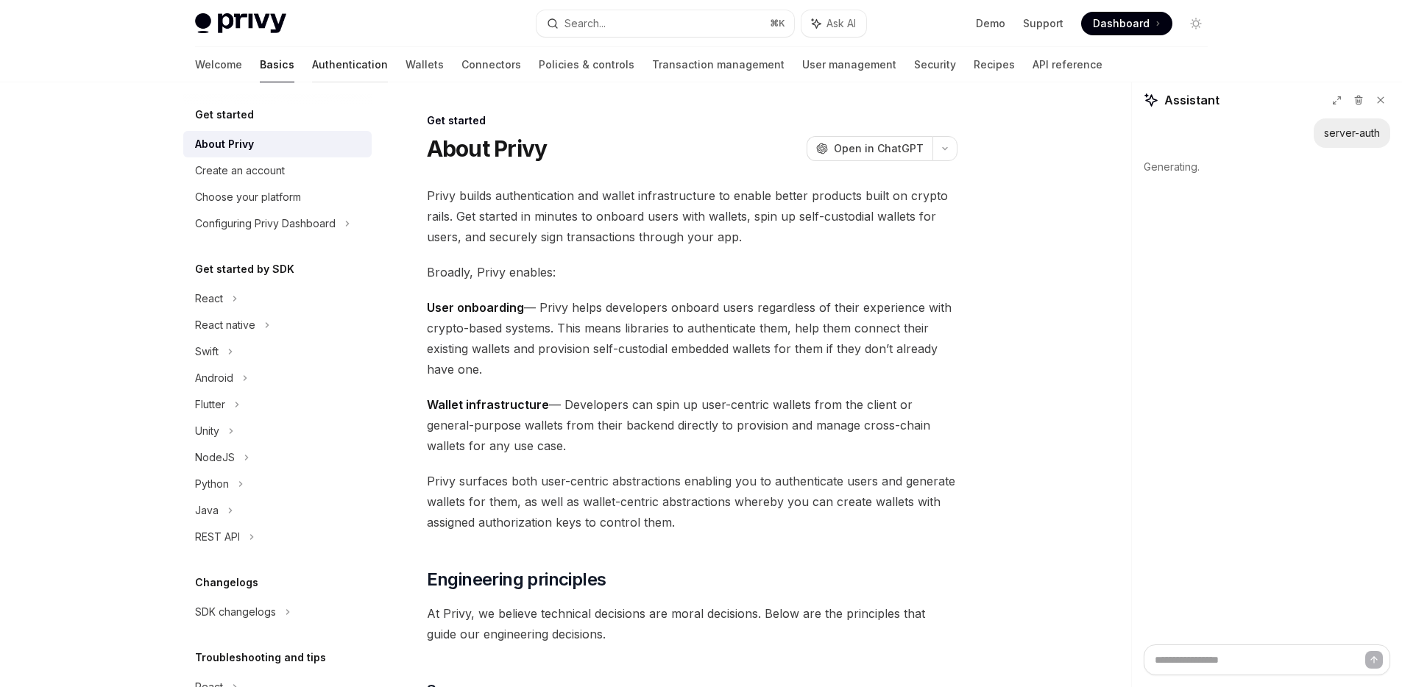
click at [312, 68] on link "Authentication" at bounding box center [350, 64] width 76 height 35
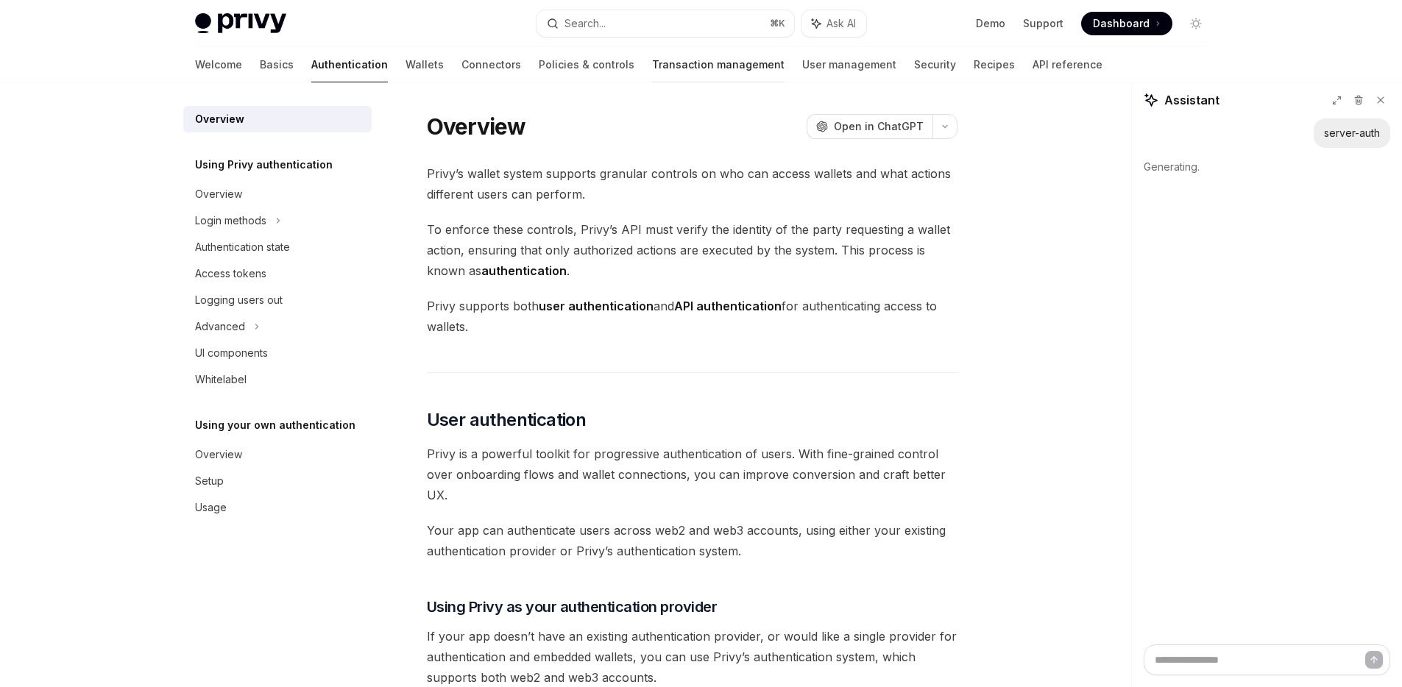
click at [686, 52] on link "Transaction management" at bounding box center [718, 64] width 132 height 35
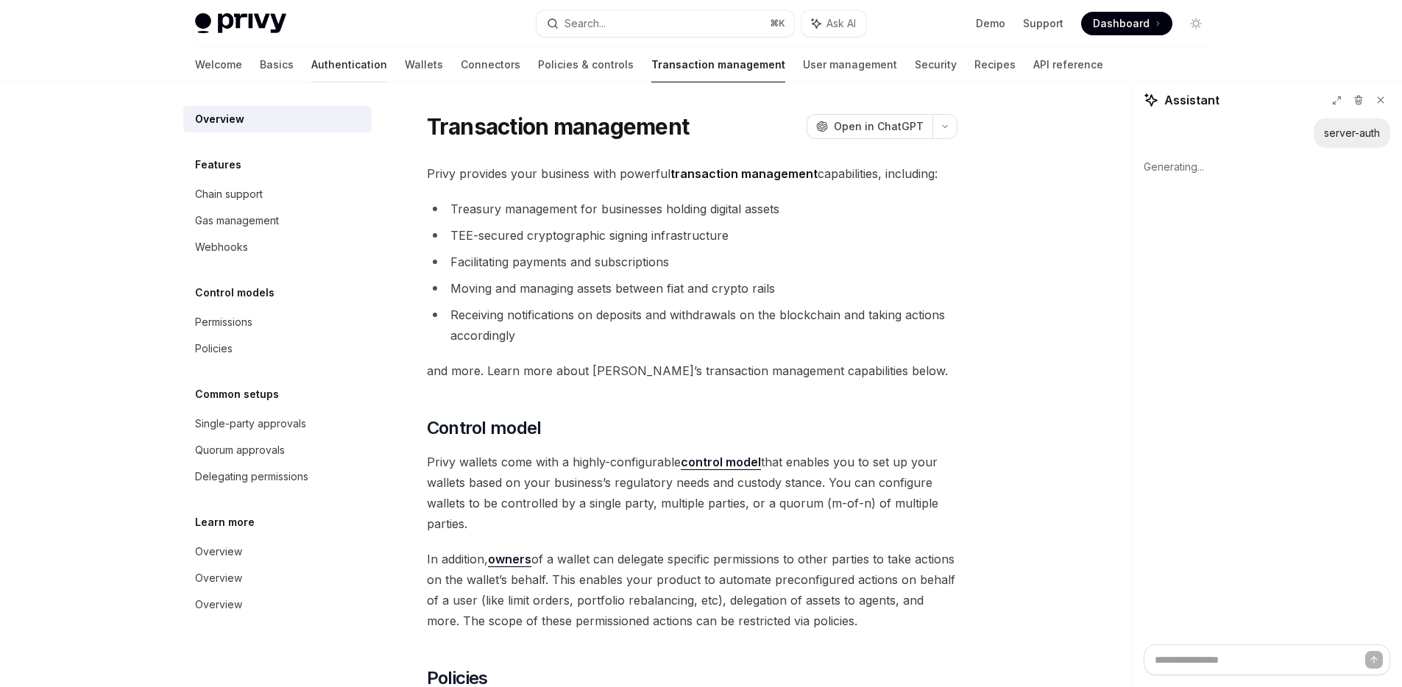
click at [311, 61] on link "Authentication" at bounding box center [349, 64] width 76 height 35
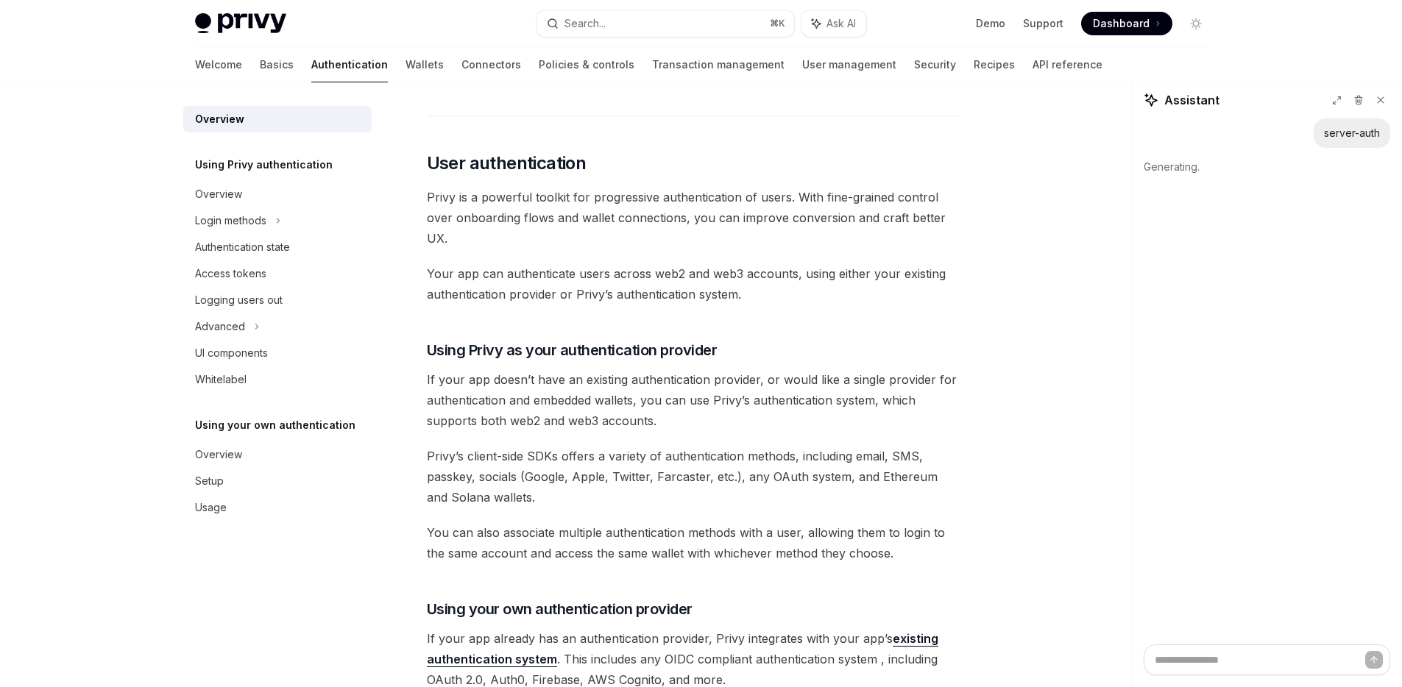
scroll to position [248, 0]
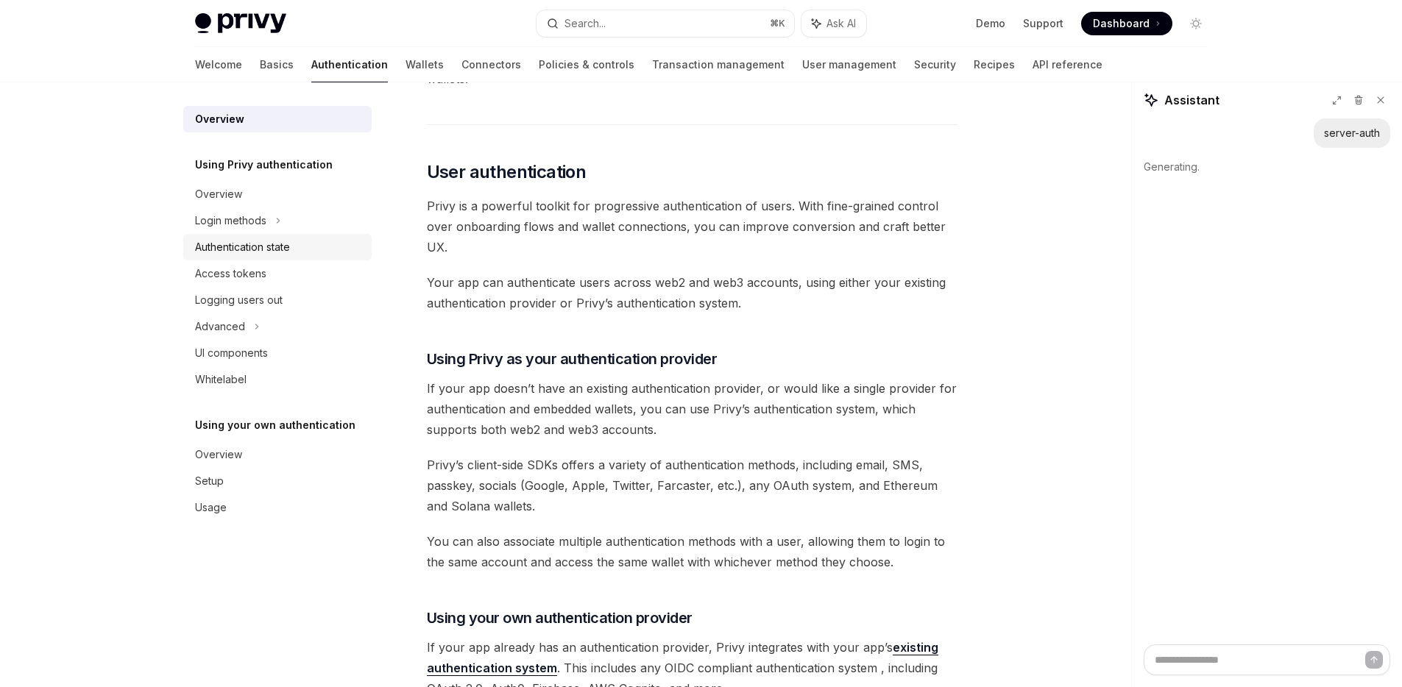
click at [278, 236] on link "Authentication state" at bounding box center [277, 247] width 188 height 26
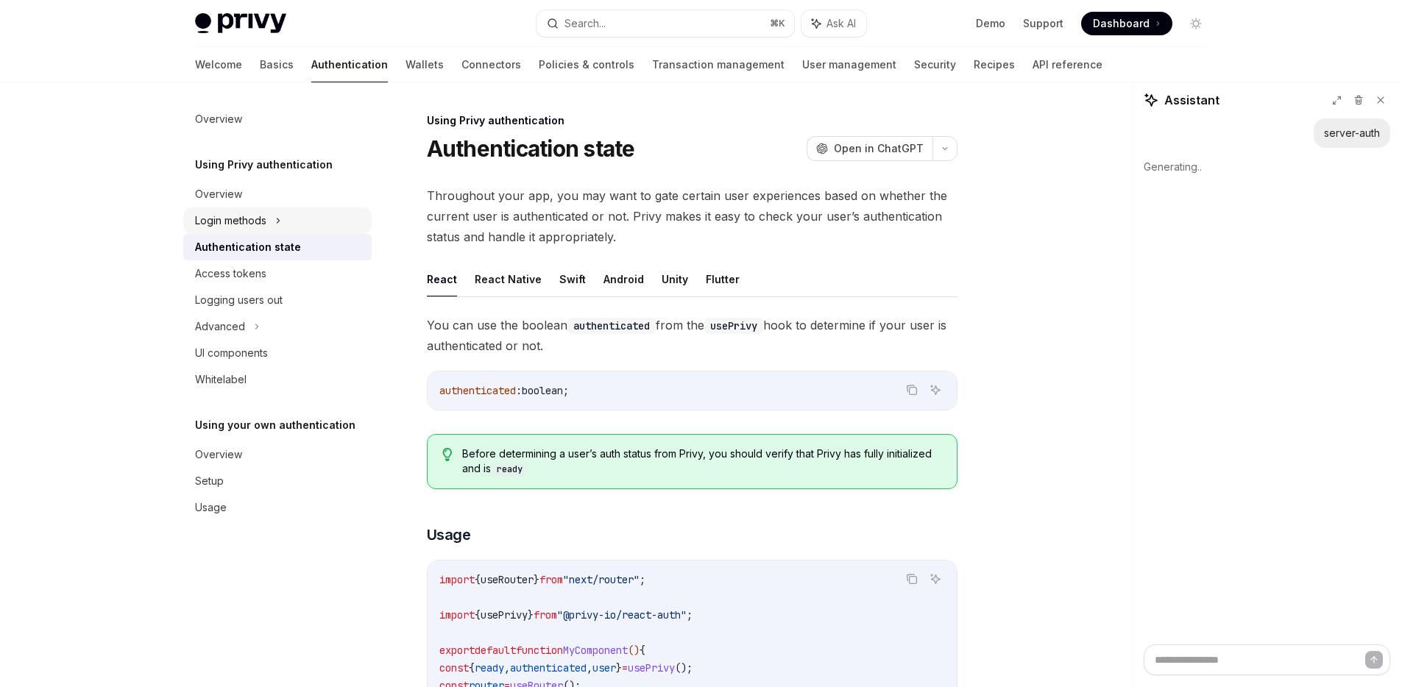
click at [281, 229] on icon at bounding box center [278, 221] width 6 height 18
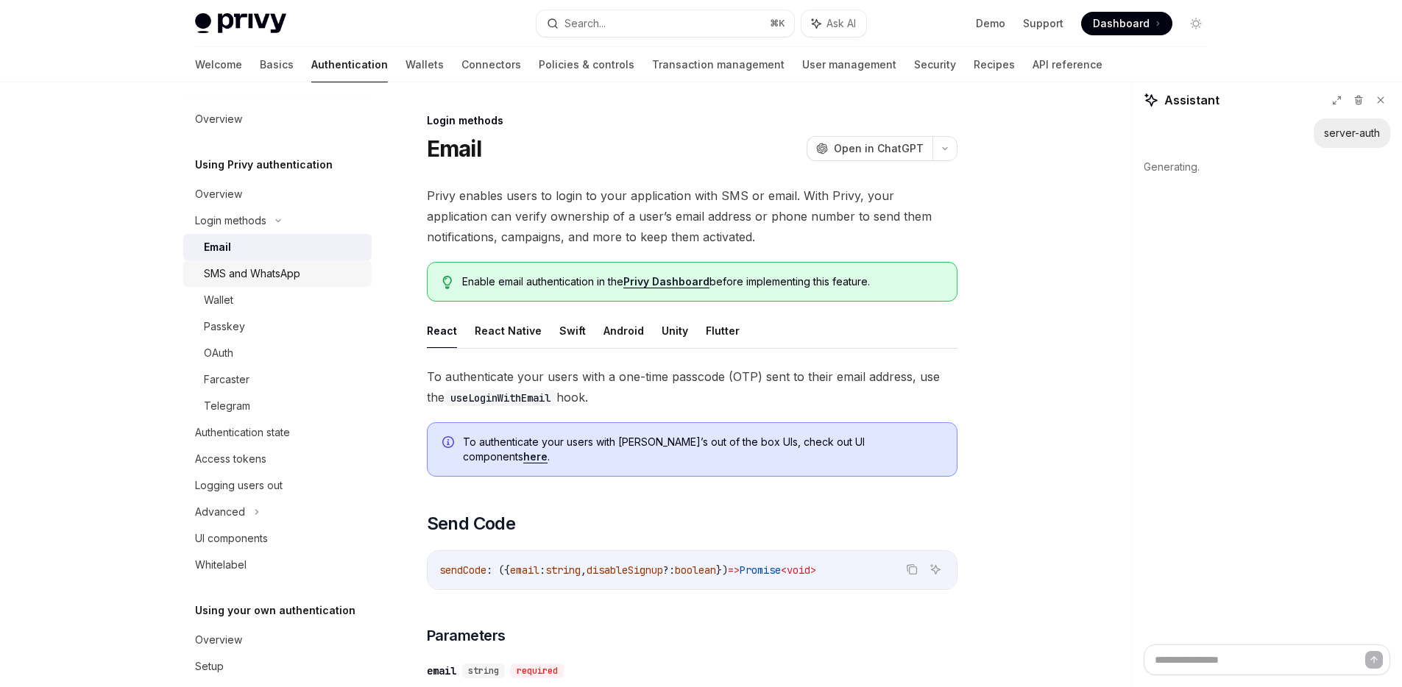
click at [280, 267] on div "SMS and WhatsApp" at bounding box center [252, 274] width 96 height 18
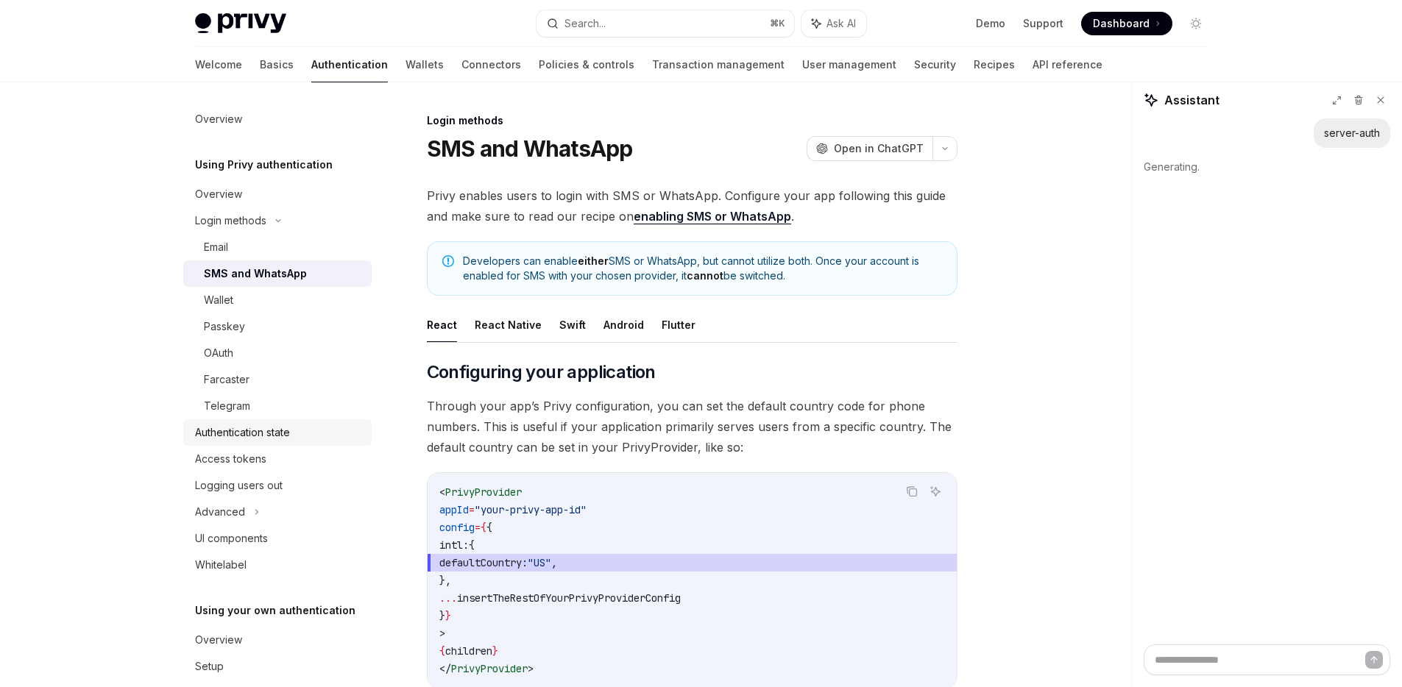
click at [266, 428] on div "Authentication state" at bounding box center [242, 433] width 95 height 18
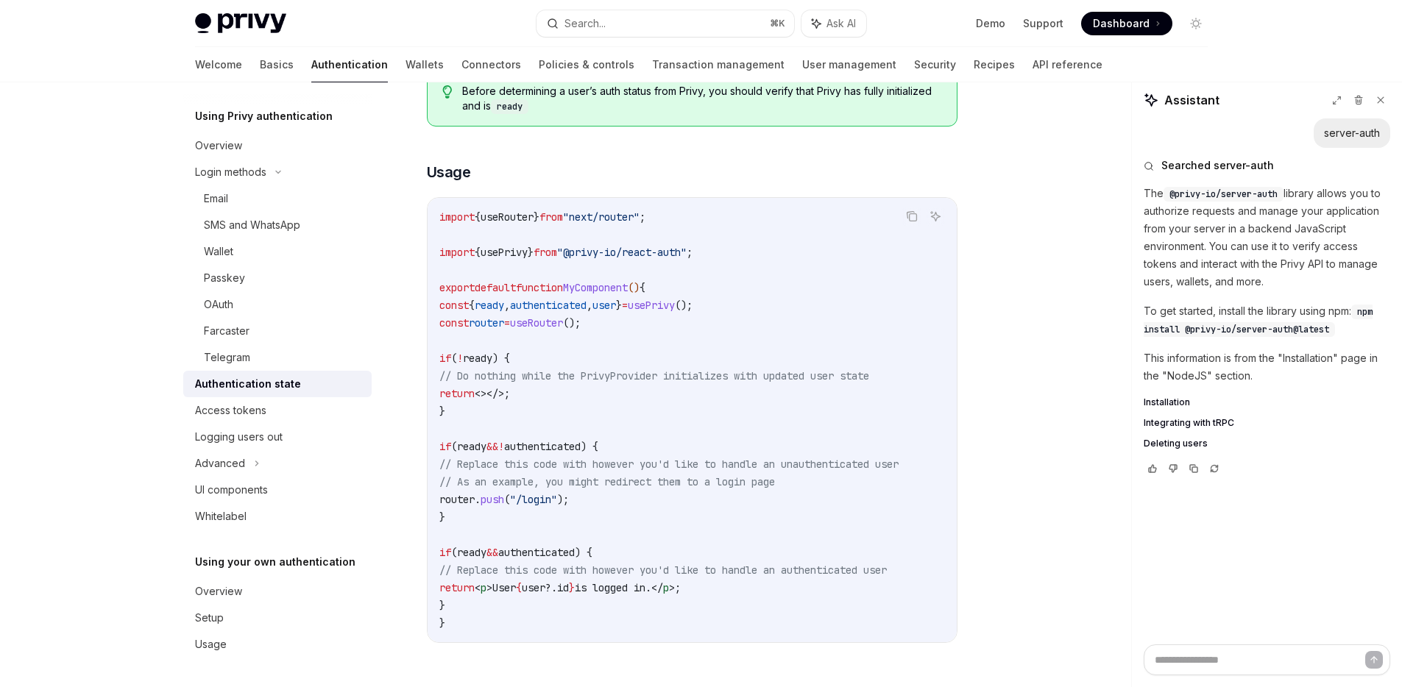
scroll to position [372, 0]
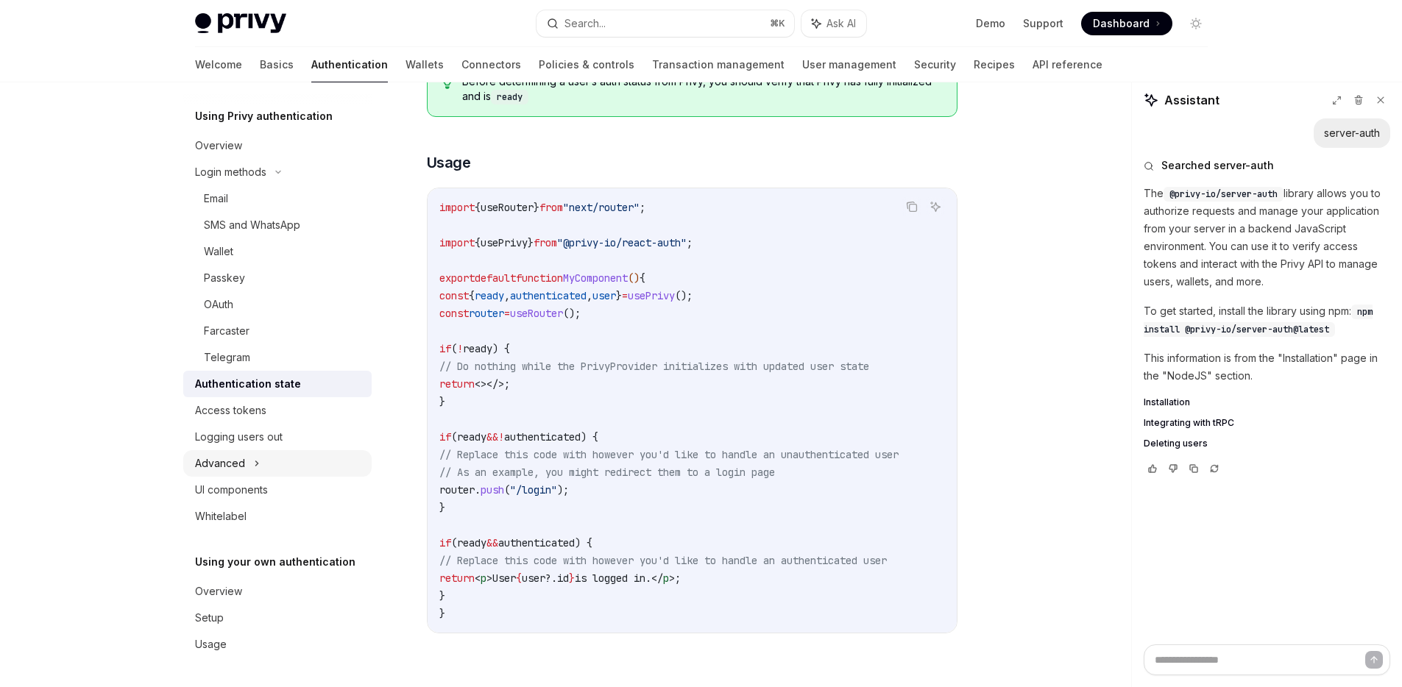
click at [272, 473] on div "Advanced" at bounding box center [277, 463] width 188 height 26
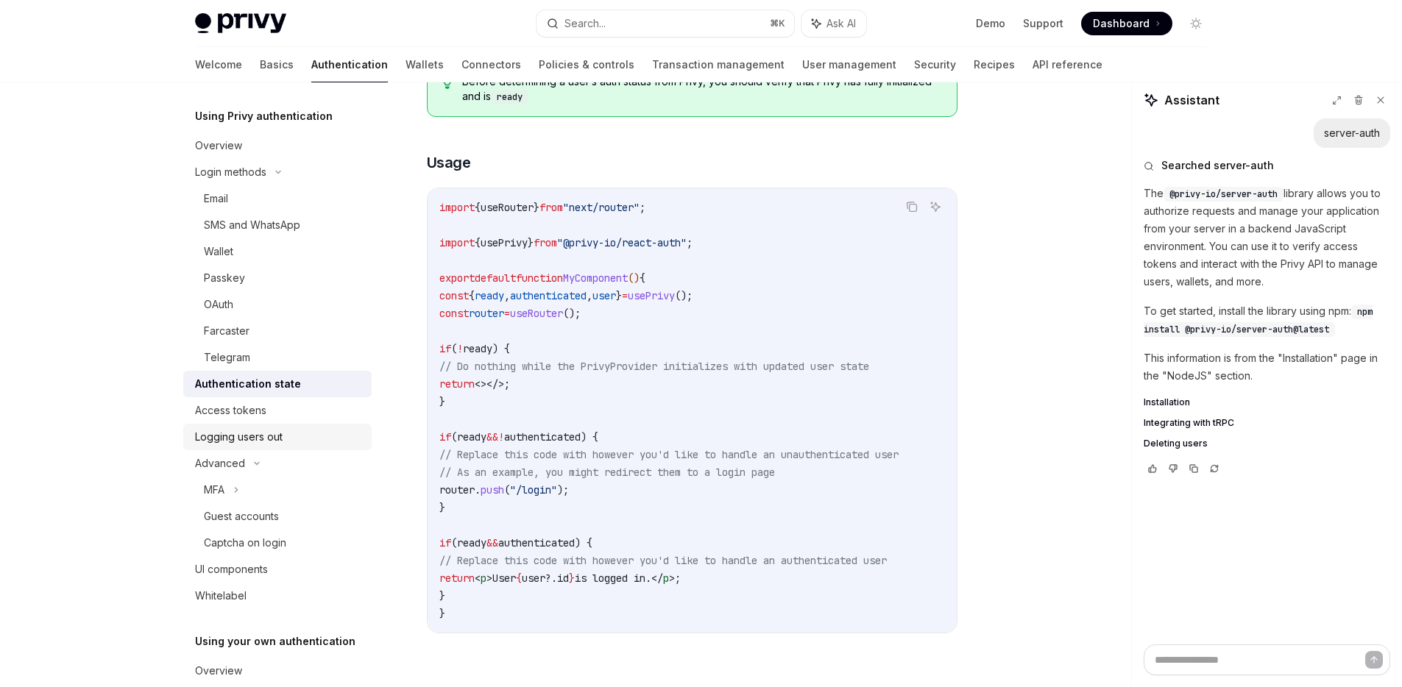
click at [258, 425] on link "Logging users out" at bounding box center [277, 437] width 188 height 26
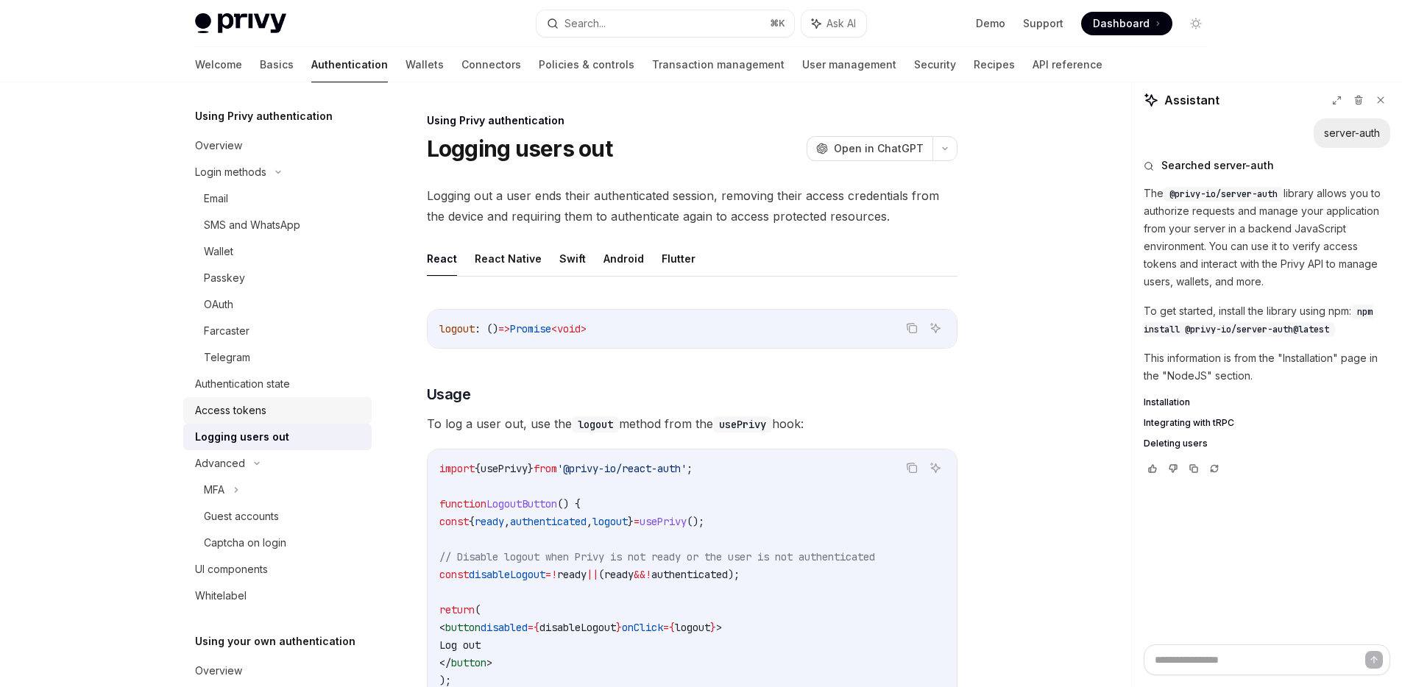
click at [262, 416] on div "Access tokens" at bounding box center [230, 411] width 71 height 18
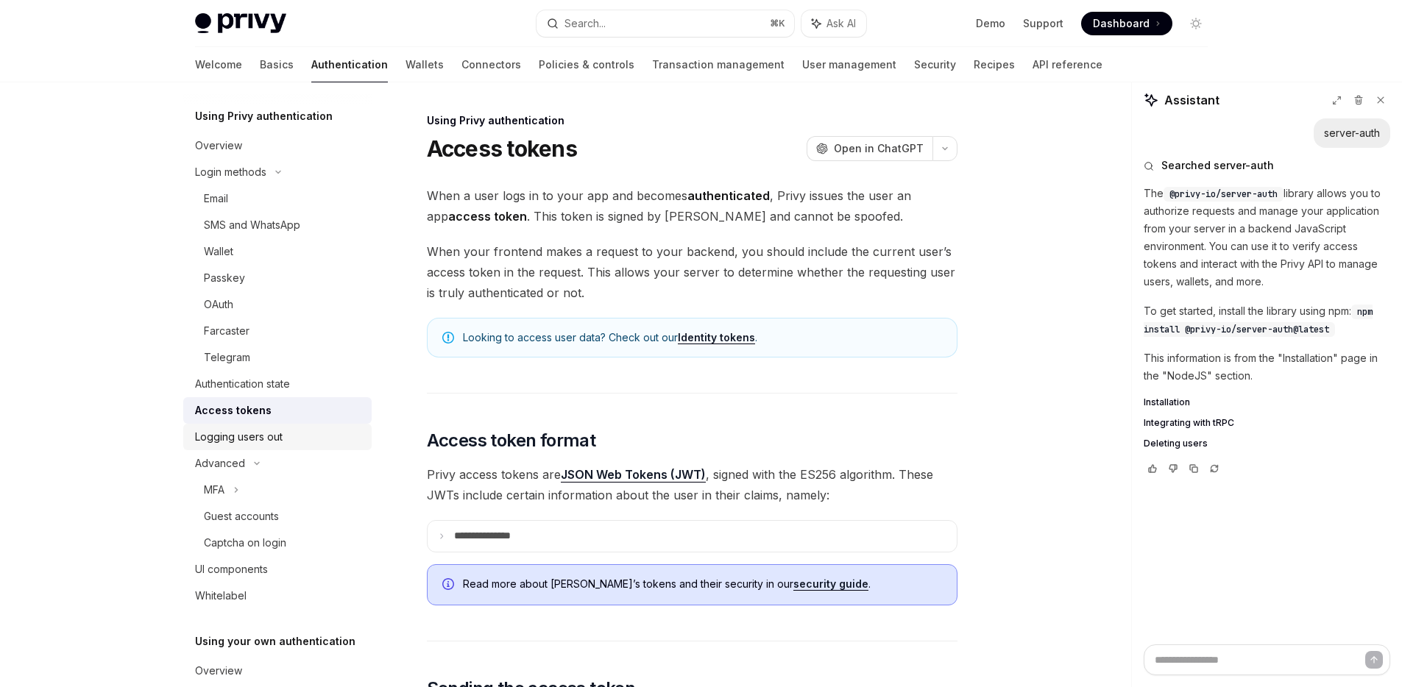
click at [257, 434] on div "Logging users out" at bounding box center [239, 437] width 88 height 18
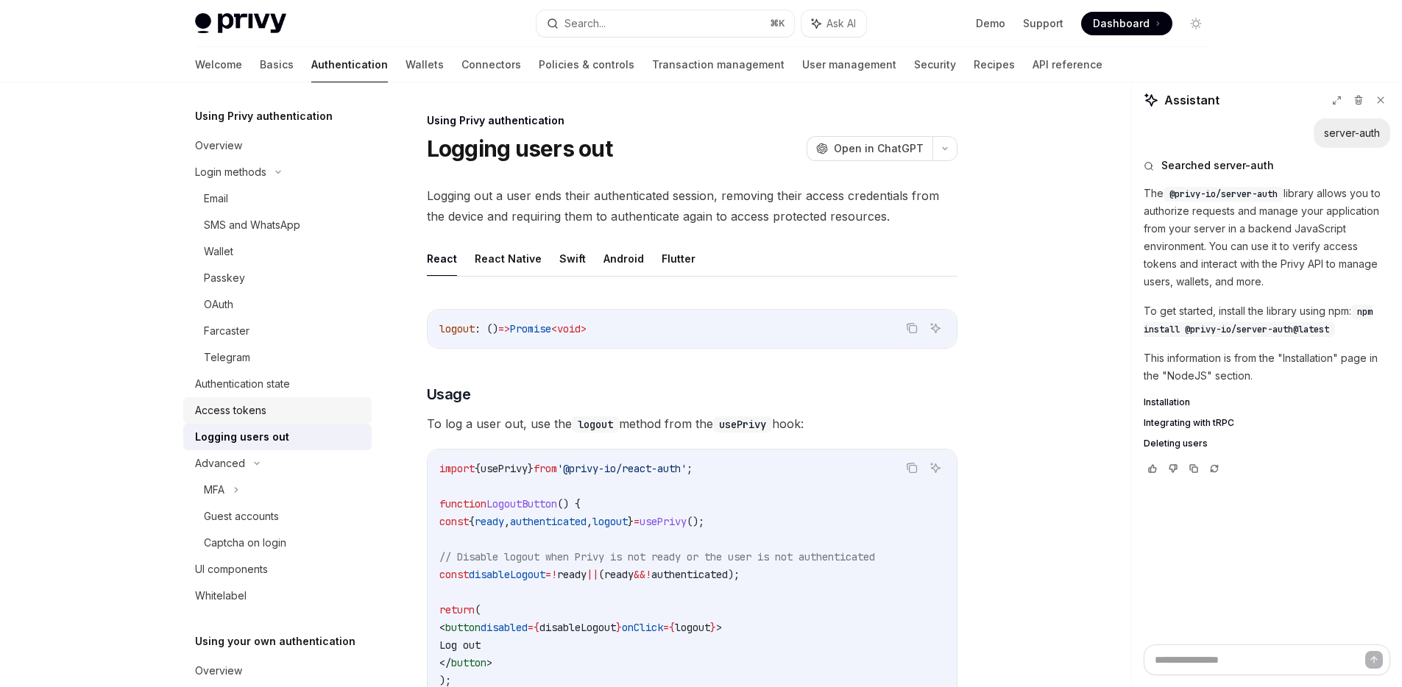
click at [253, 420] on link "Access tokens" at bounding box center [277, 410] width 188 height 26
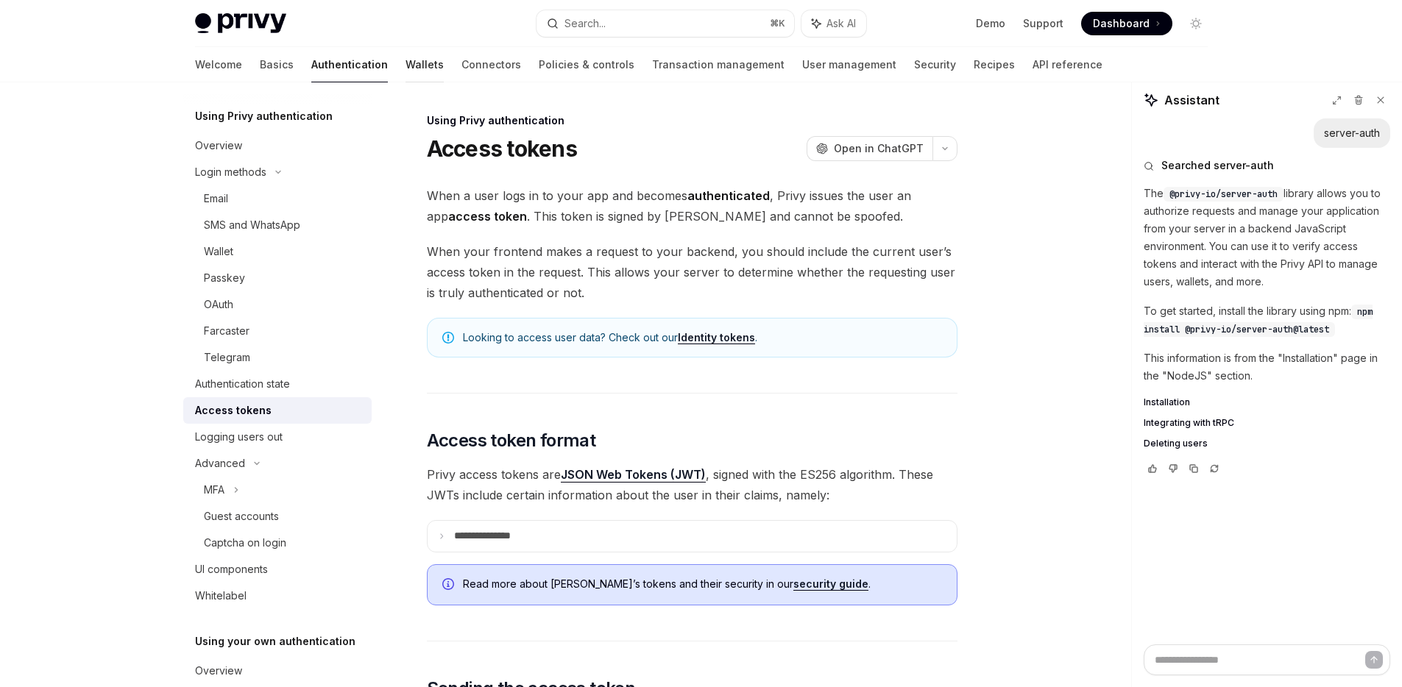
click at [406, 69] on link "Wallets" at bounding box center [425, 64] width 38 height 35
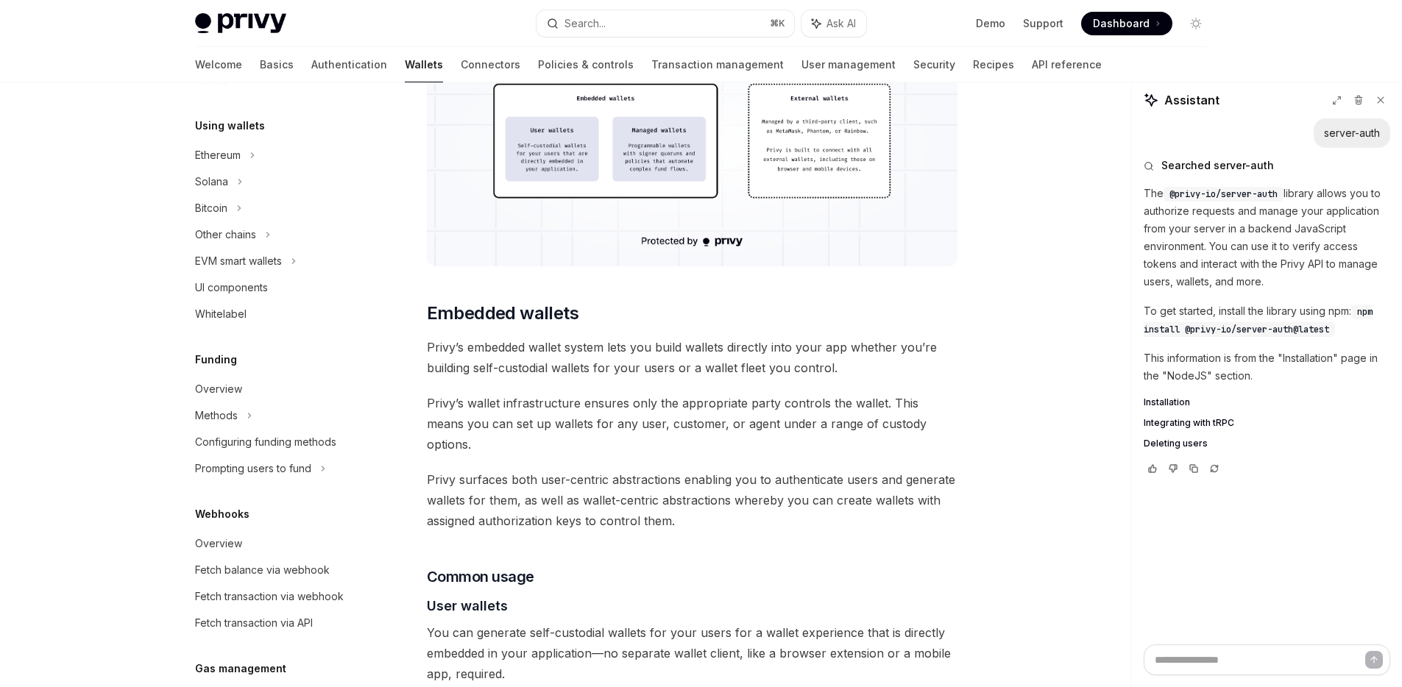
scroll to position [711, 0]
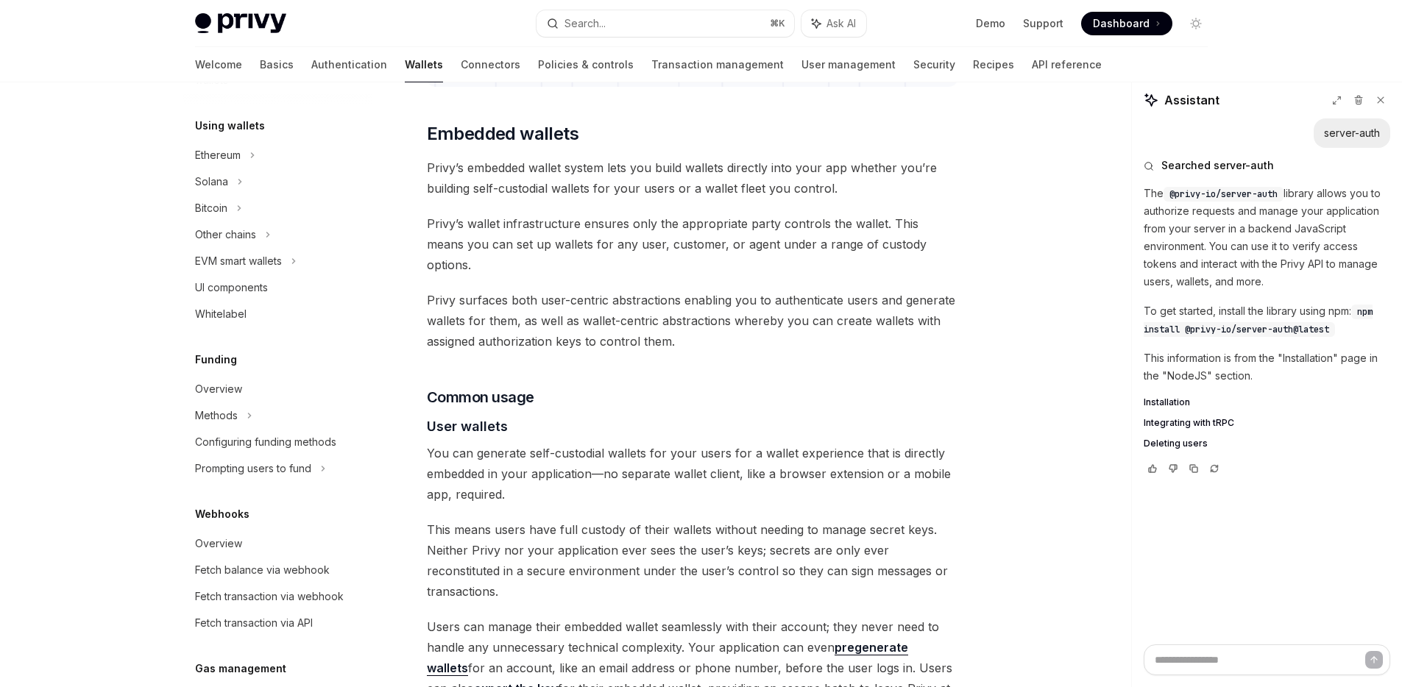
click at [242, 17] on img at bounding box center [240, 23] width 91 height 21
type textarea "*"
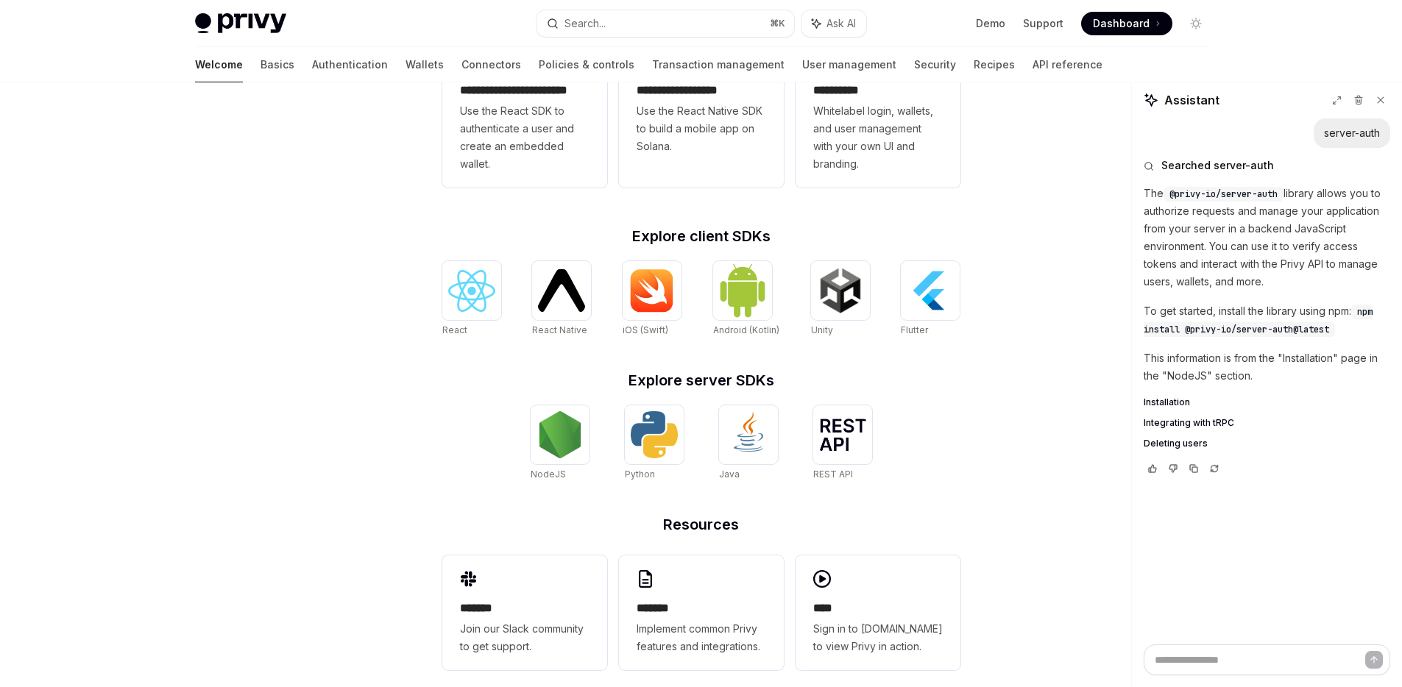
scroll to position [483, 0]
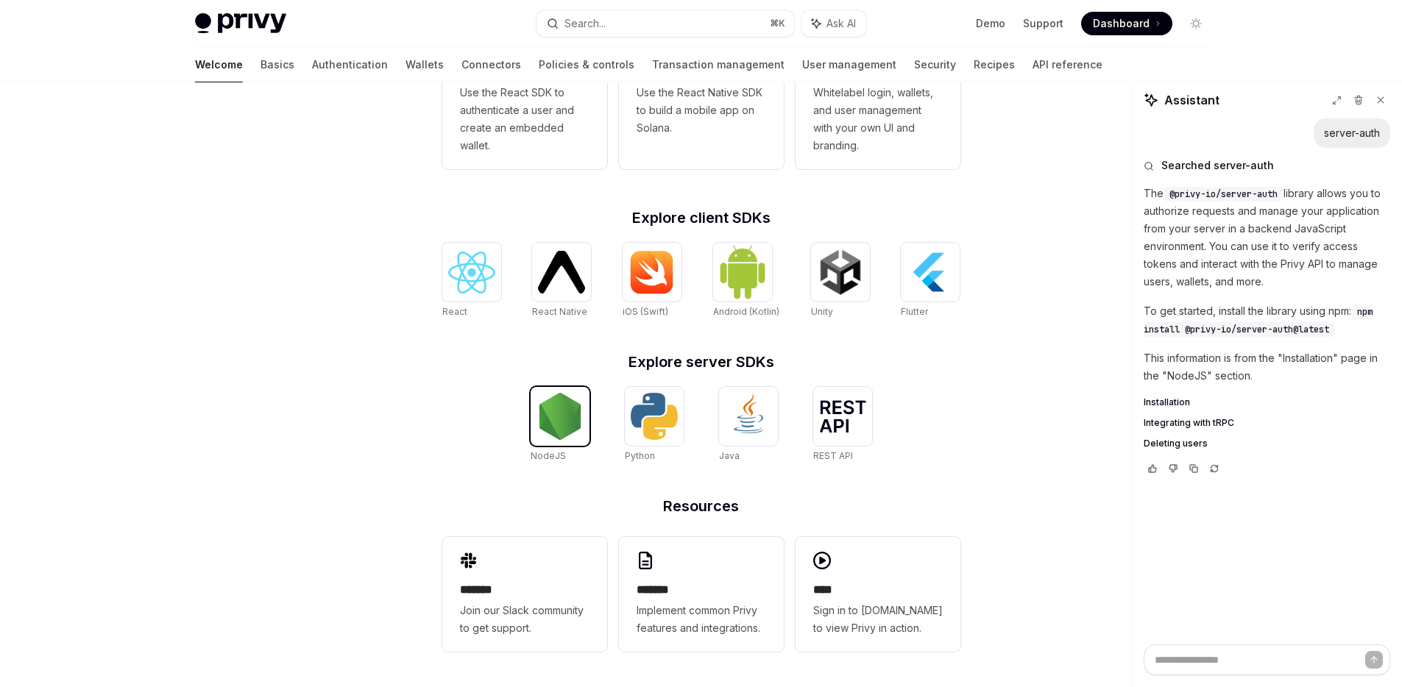
click at [581, 437] on img at bounding box center [560, 416] width 47 height 47
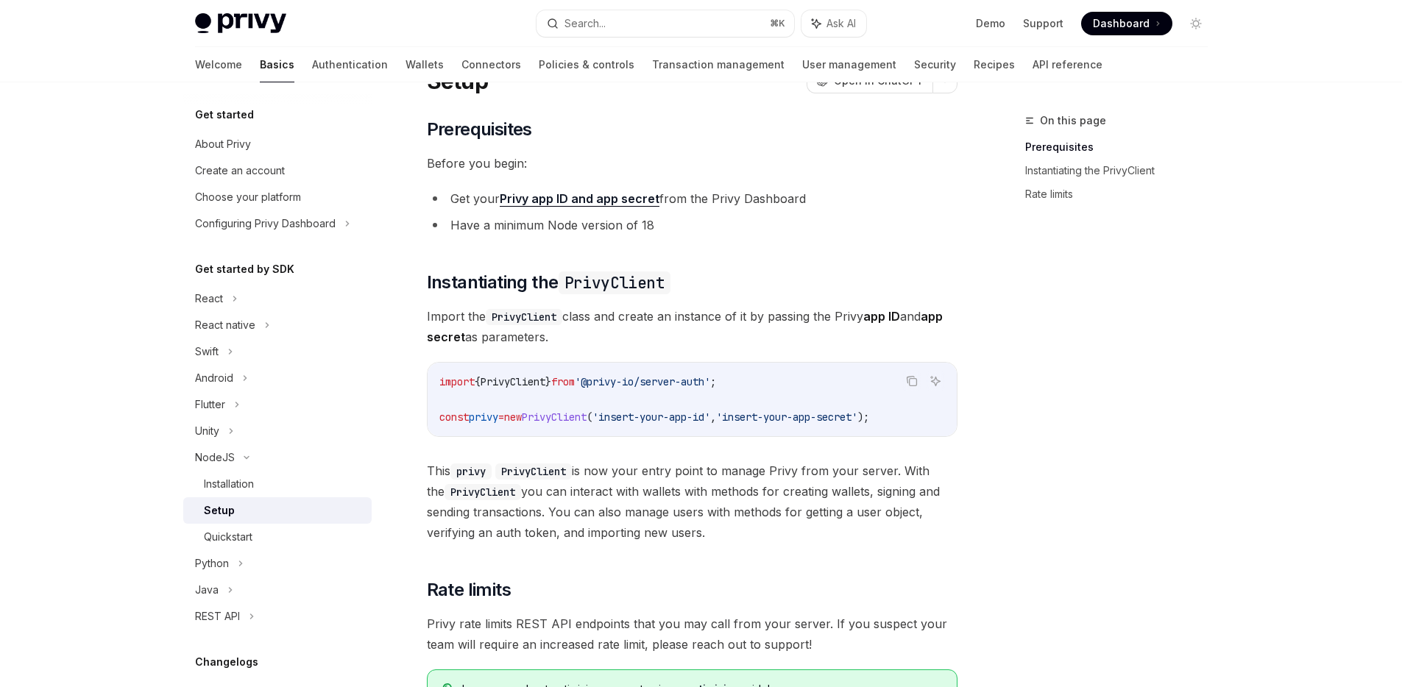
scroll to position [308, 0]
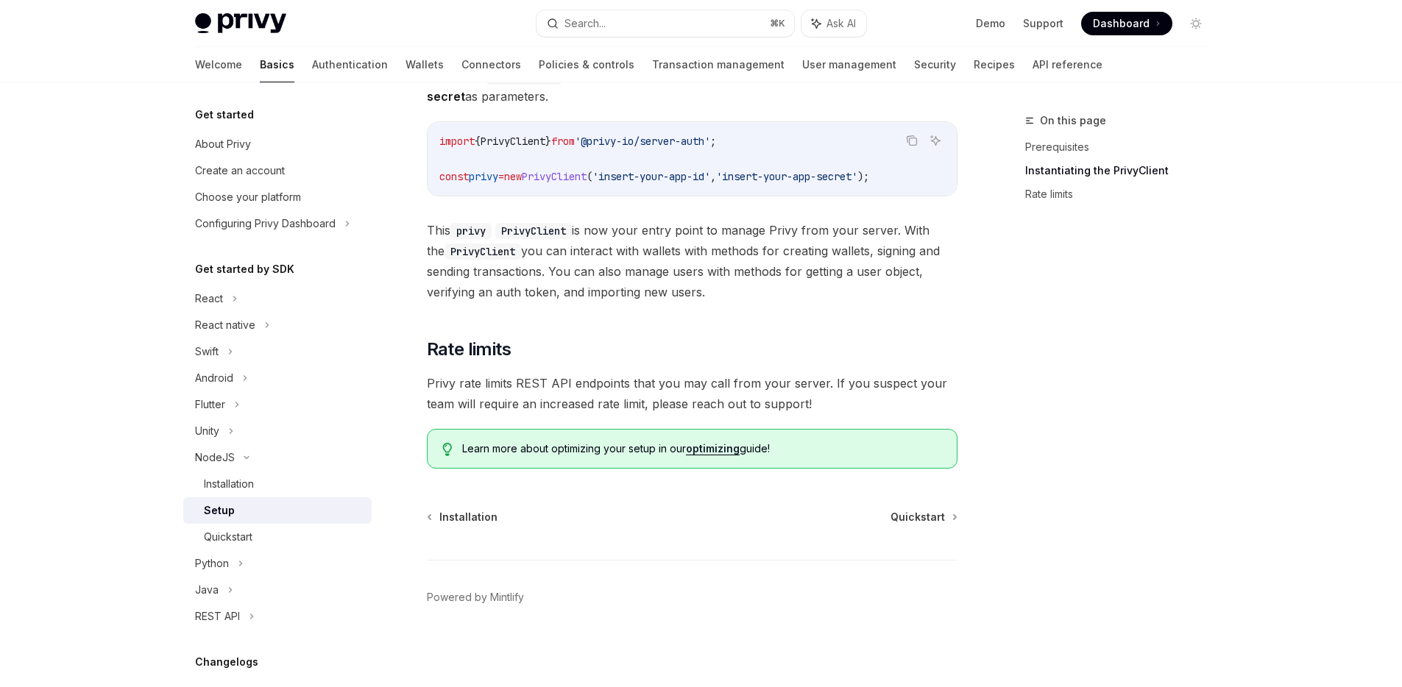
click at [615, 465] on div "Learn more about optimizing your setup in our optimizing guide!" at bounding box center [692, 449] width 531 height 40
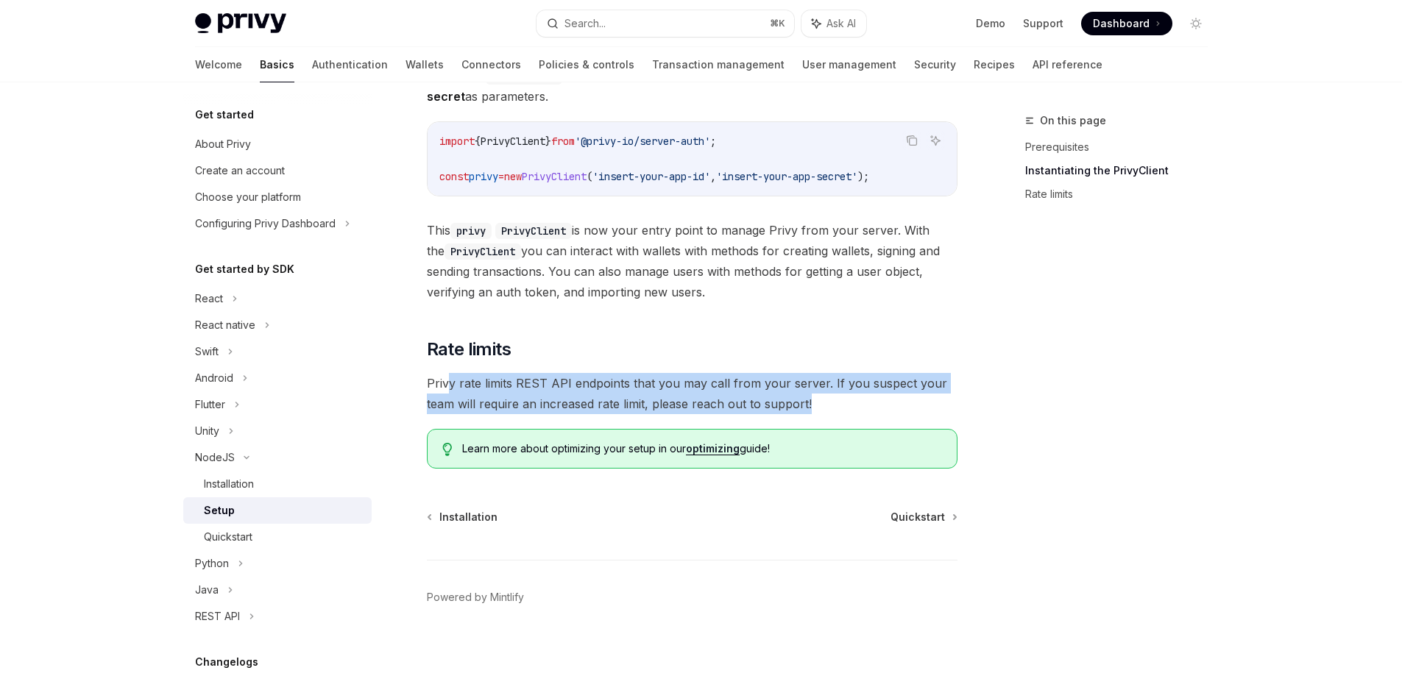
drag, startPoint x: 445, startPoint y: 386, endPoint x: 924, endPoint y: 401, distance: 479.4
click at [922, 397] on span "Privy rate limits REST API endpoints that you may call from your server. If you…" at bounding box center [692, 393] width 531 height 41
click at [927, 404] on span "Privy rate limits REST API endpoints that you may call from your server. If you…" at bounding box center [692, 393] width 531 height 41
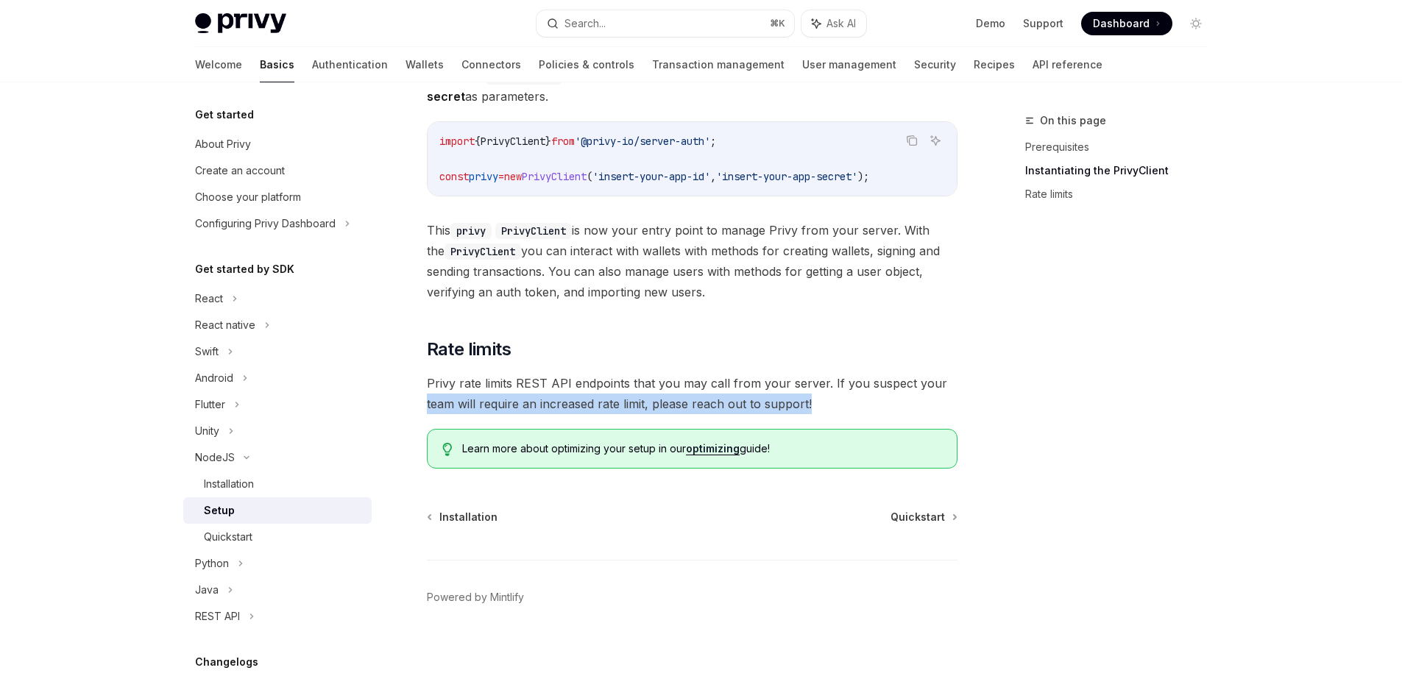
drag, startPoint x: 924, startPoint y: 407, endPoint x: 406, endPoint y: 394, distance: 518.3
click at [406, 394] on div "NodeJS Setup OpenAI Open in ChatGPT OpenAI Open in ChatGPT ​ Prerequisites Befo…" at bounding box center [554, 245] width 813 height 884
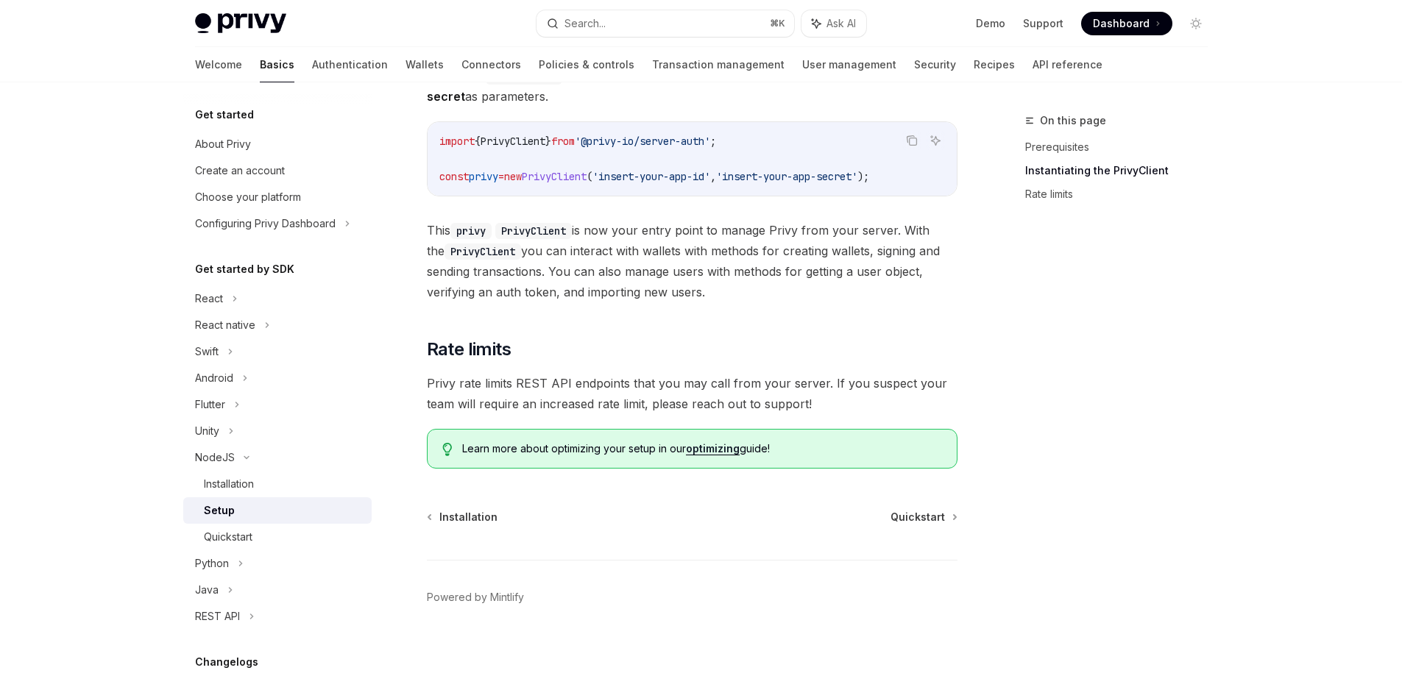
click at [531, 388] on span "Privy rate limits REST API endpoints that you may call from your server. If you…" at bounding box center [692, 393] width 531 height 41
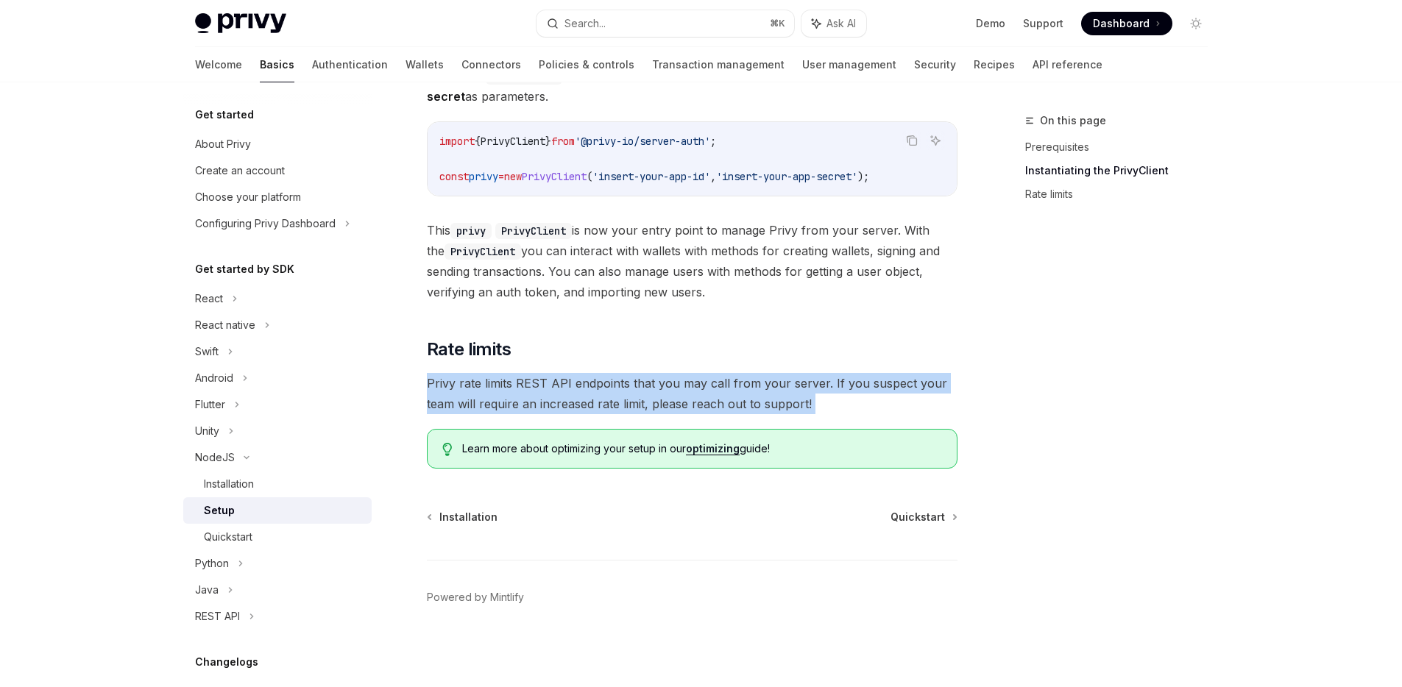
click at [531, 388] on span "Privy rate limits REST API endpoints that you may call from your server. If you…" at bounding box center [692, 393] width 531 height 41
click at [721, 452] on link "optimizing" at bounding box center [713, 448] width 54 height 13
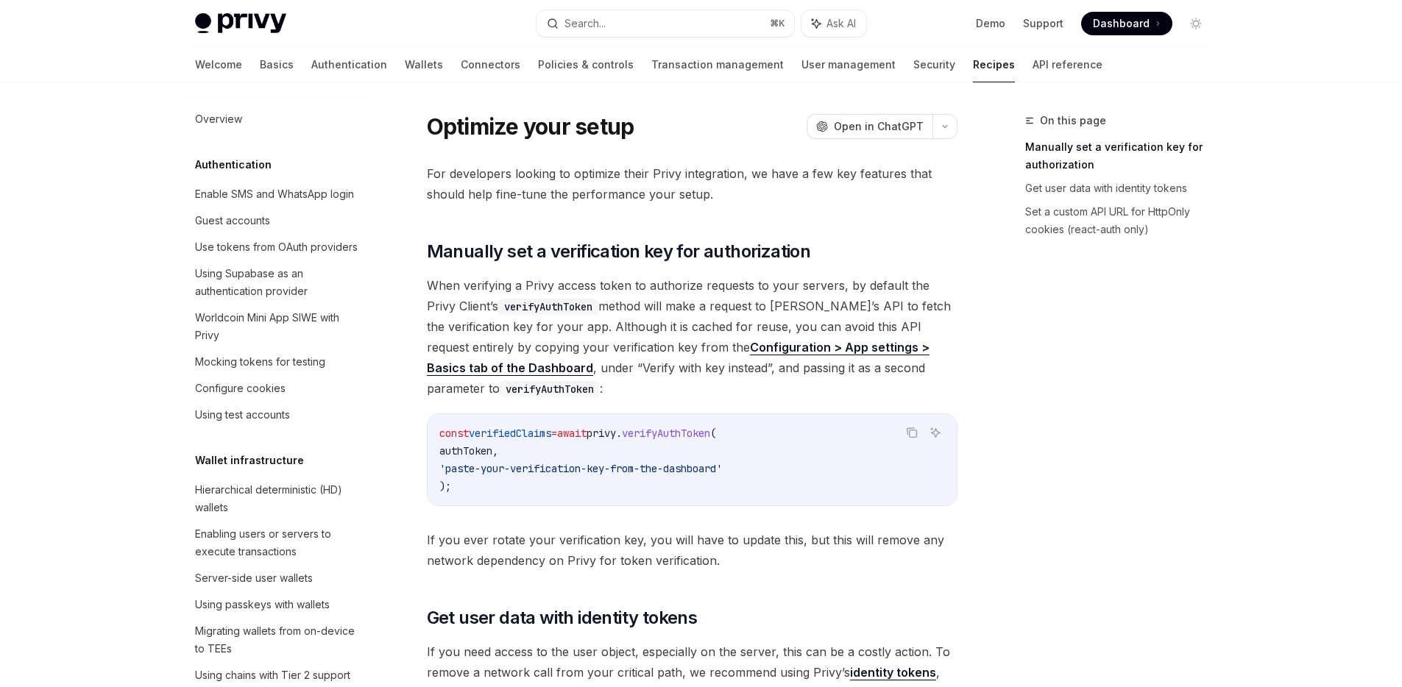
click at [651, 468] on span "'paste-your-verification-key-from-the-dashboard'" at bounding box center [580, 468] width 283 height 13
click at [679, 453] on code "const verifiedClaims = await privy . verifyAuthToken ( authToken , 'paste-your-…" at bounding box center [692, 460] width 506 height 71
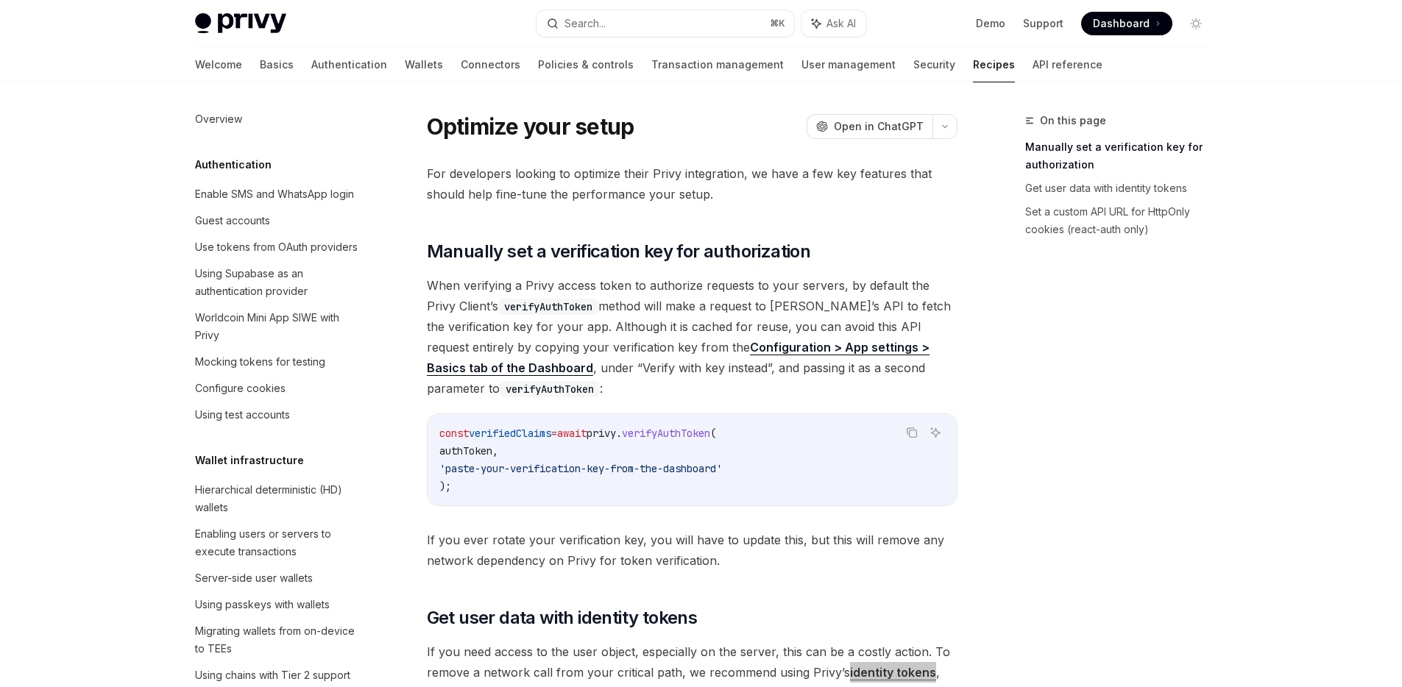
type textarea "*"
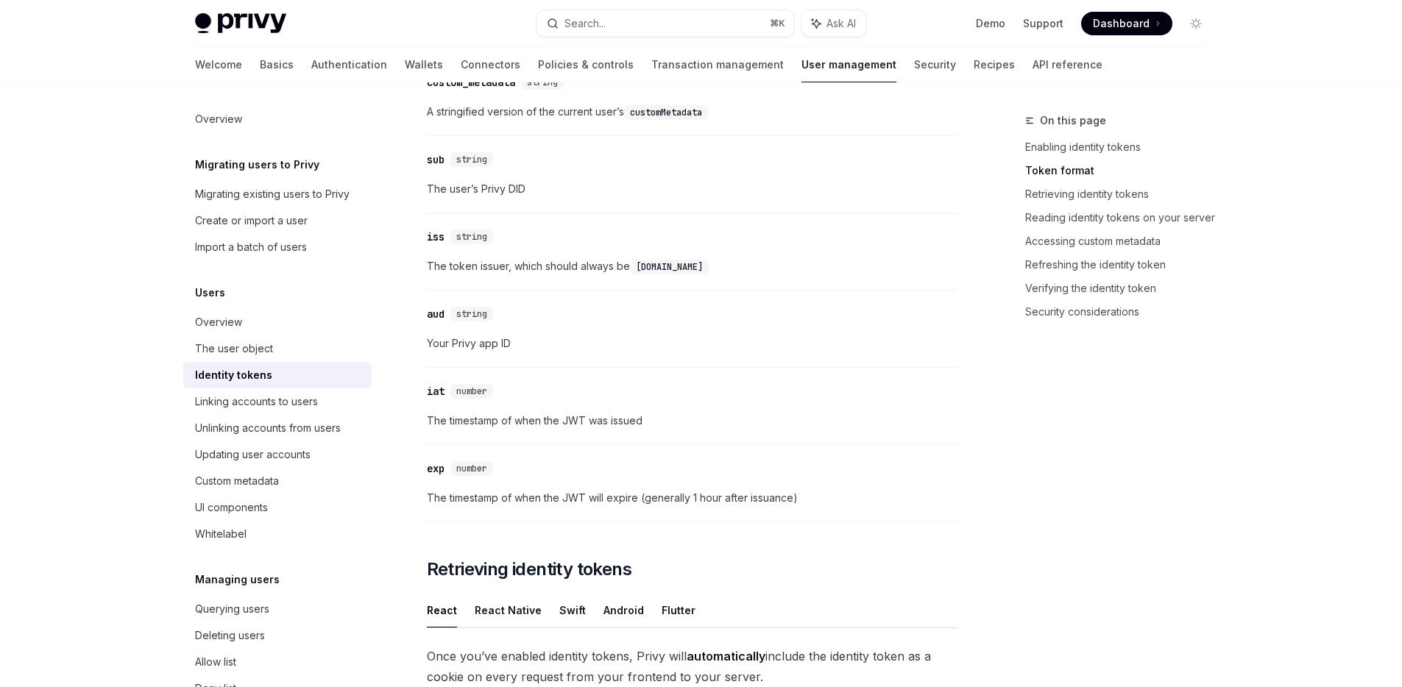
scroll to position [647, 0]
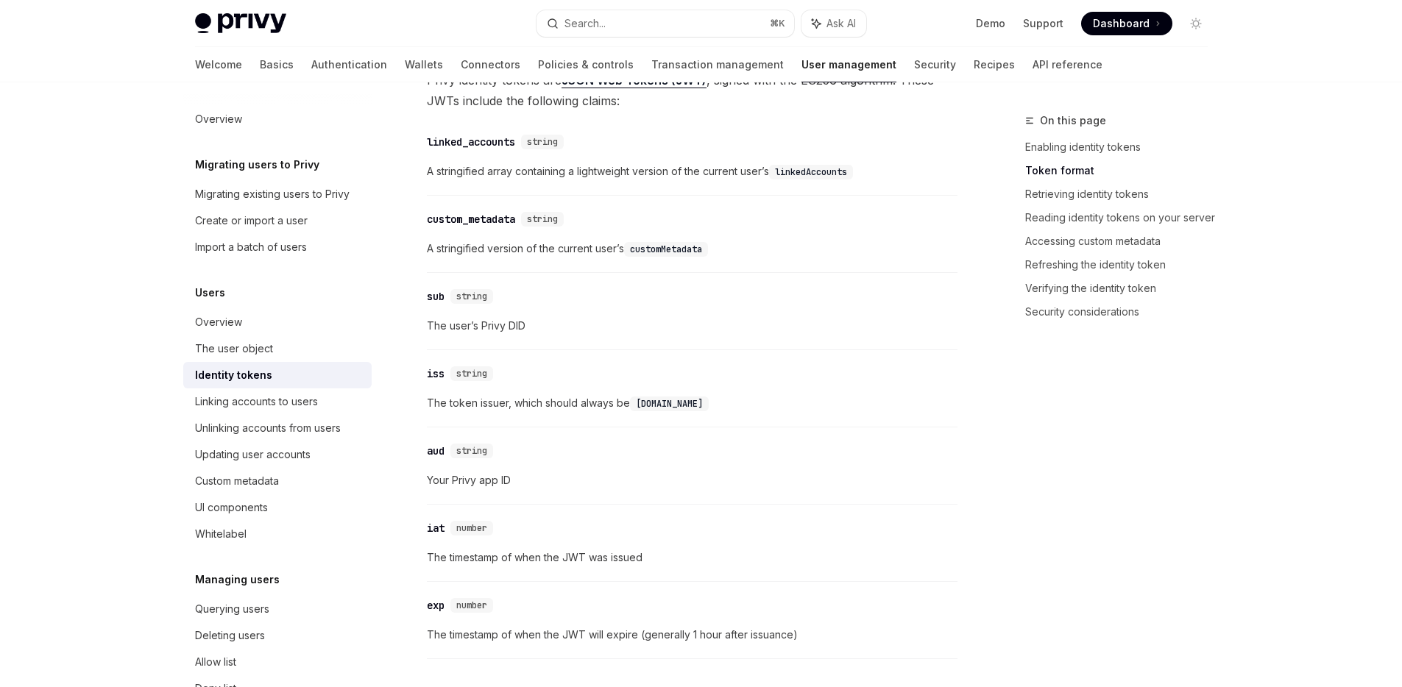
type textarea "*"
